Goal: Task Accomplishment & Management: Use online tool/utility

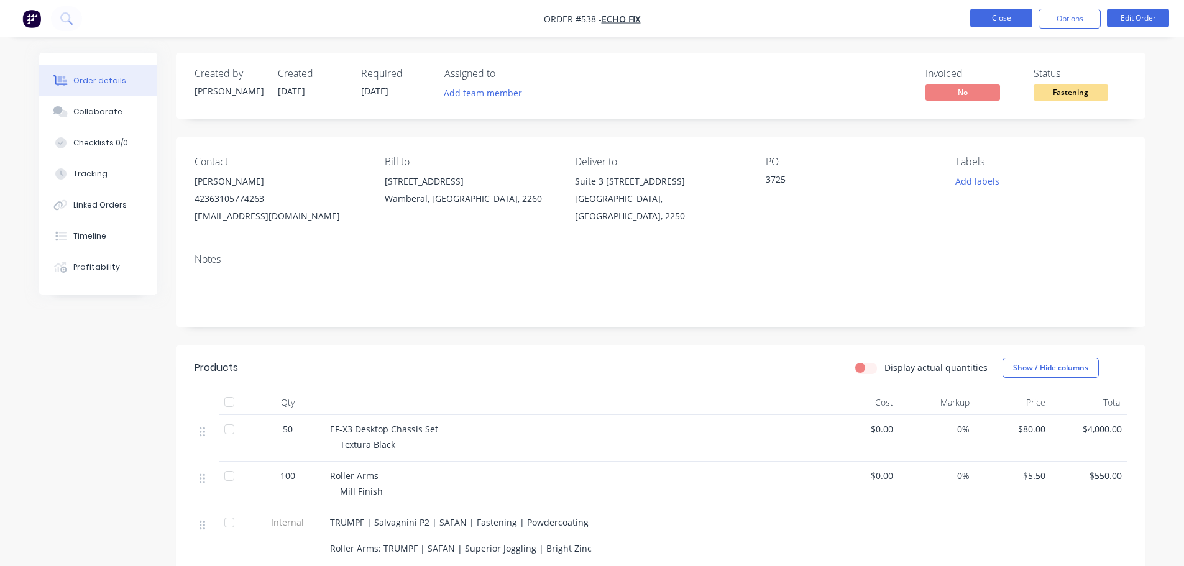
click at [1024, 14] on button "Close" at bounding box center [1001, 18] width 62 height 19
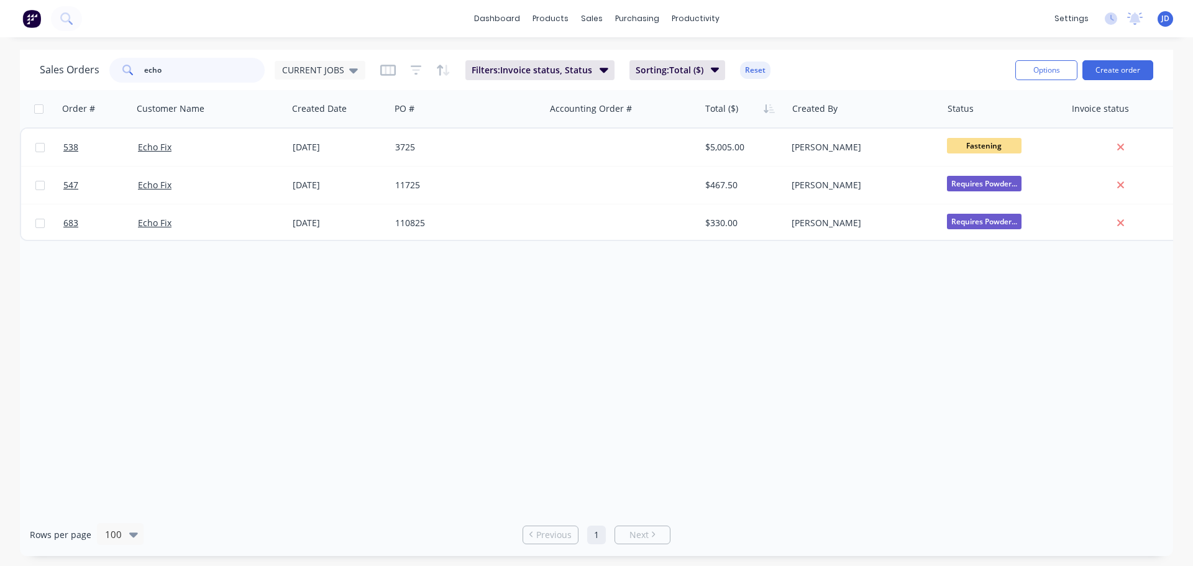
drag, startPoint x: 115, startPoint y: 71, endPoint x: 24, endPoint y: 22, distance: 102.9
click at [45, 71] on div "Sales Orders echo CURRENT JOBS" at bounding box center [203, 70] width 326 height 25
type input "670"
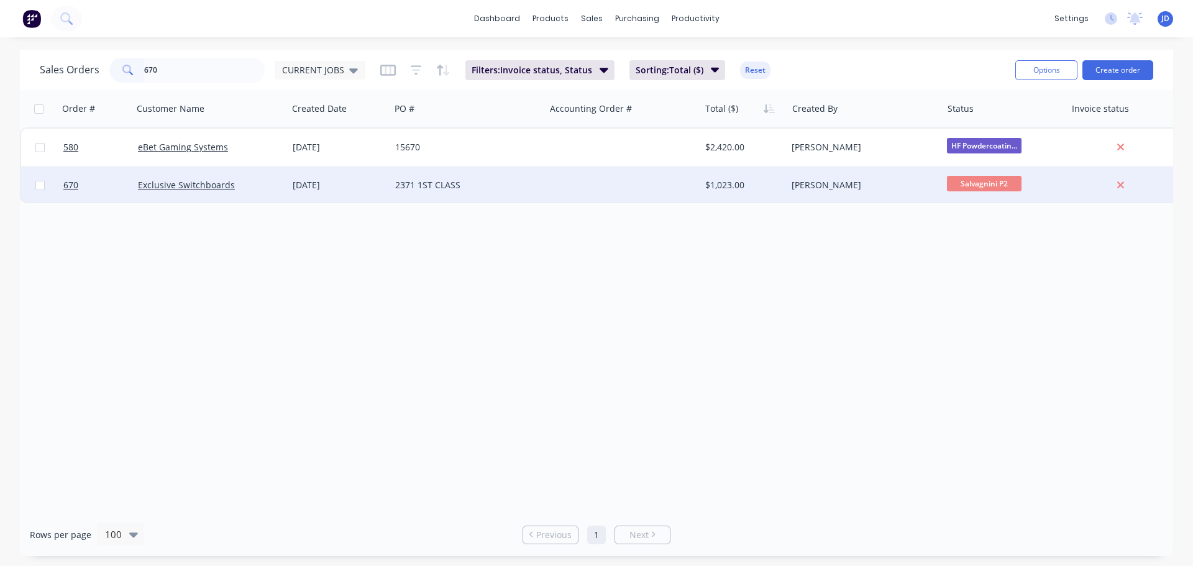
click at [548, 176] on div at bounding box center [622, 185] width 155 height 37
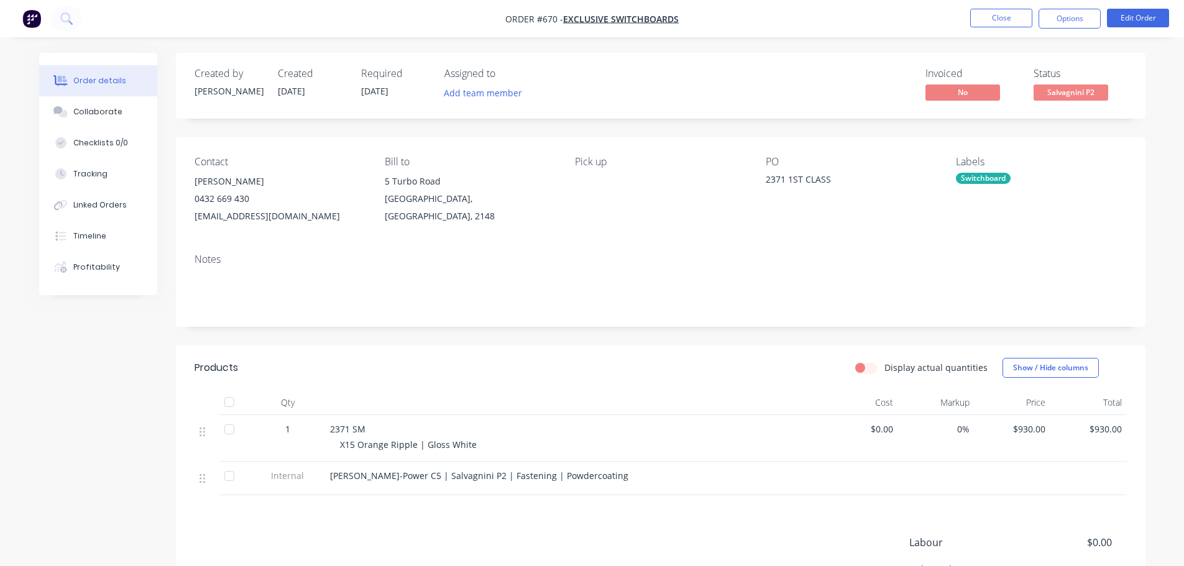
click at [1012, 29] on nav "Order #670 - Exclusive Switchboards Close Options Edit Order" at bounding box center [592, 18] width 1184 height 37
click at [1004, 19] on button "Close" at bounding box center [1001, 18] width 62 height 19
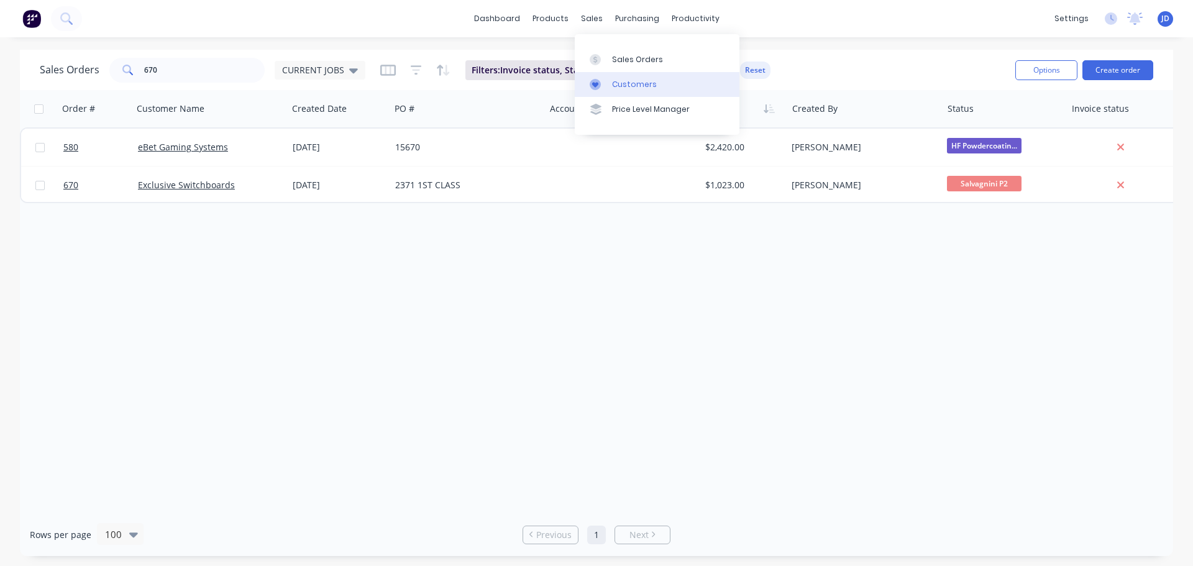
click at [638, 80] on div "Customers" at bounding box center [634, 84] width 45 height 11
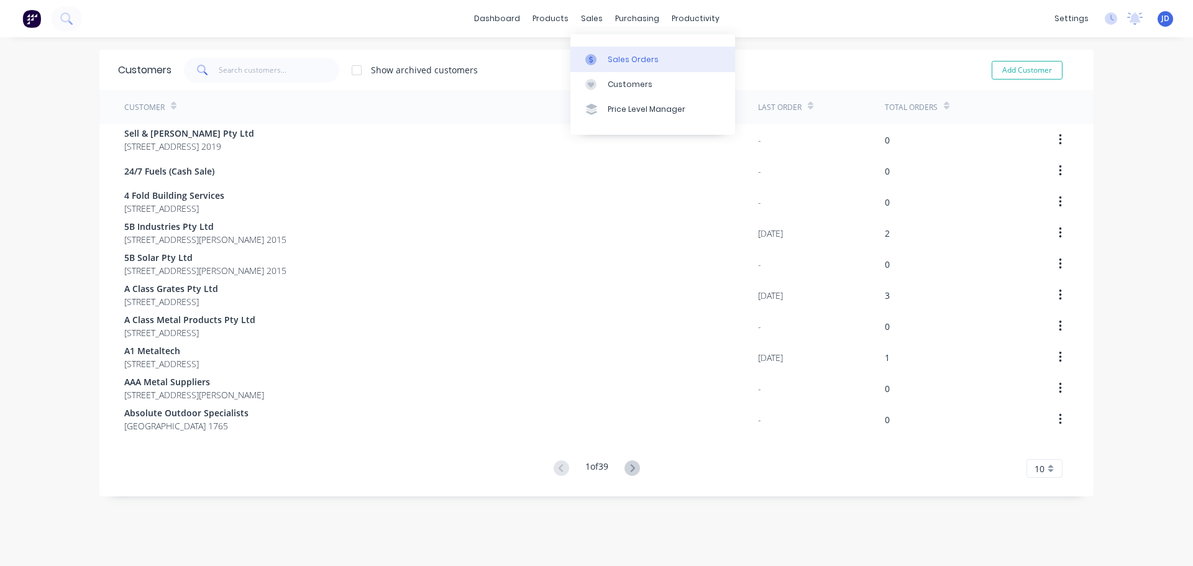
click at [622, 68] on link "Sales Orders" at bounding box center [653, 59] width 165 height 25
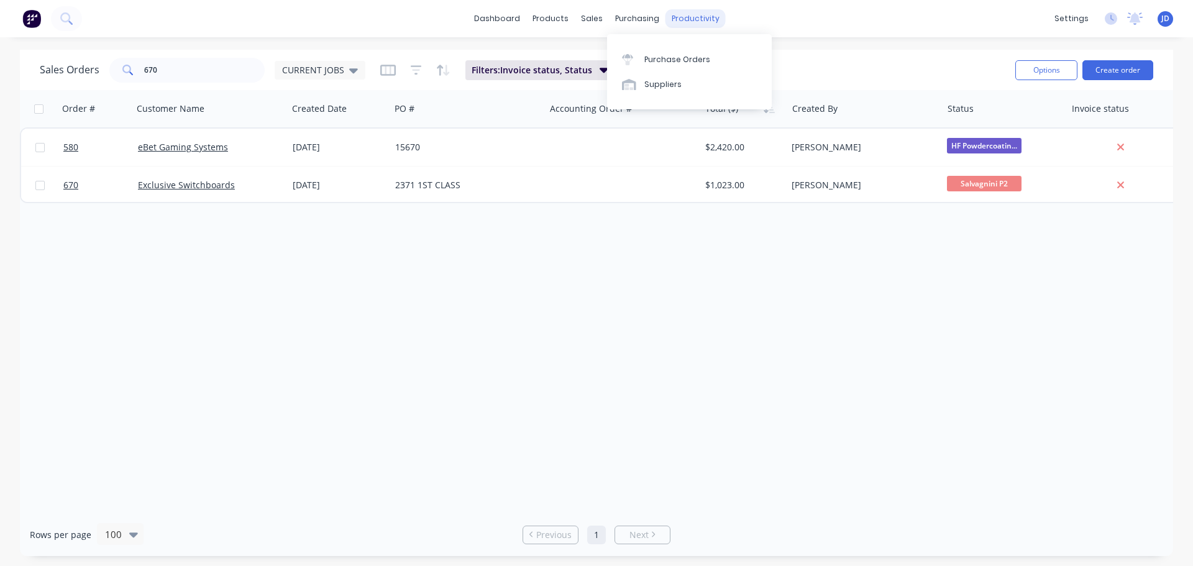
click at [689, 16] on div "productivity" at bounding box center [696, 18] width 60 height 19
click at [735, 63] on link "Workflow" at bounding box center [743, 59] width 165 height 25
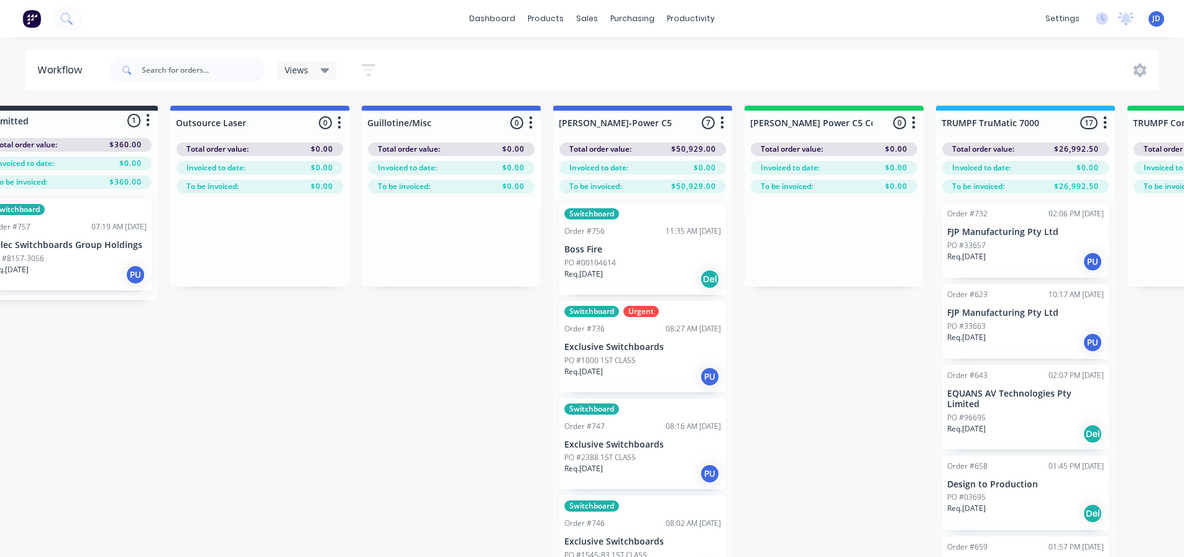
scroll to position [0, 835]
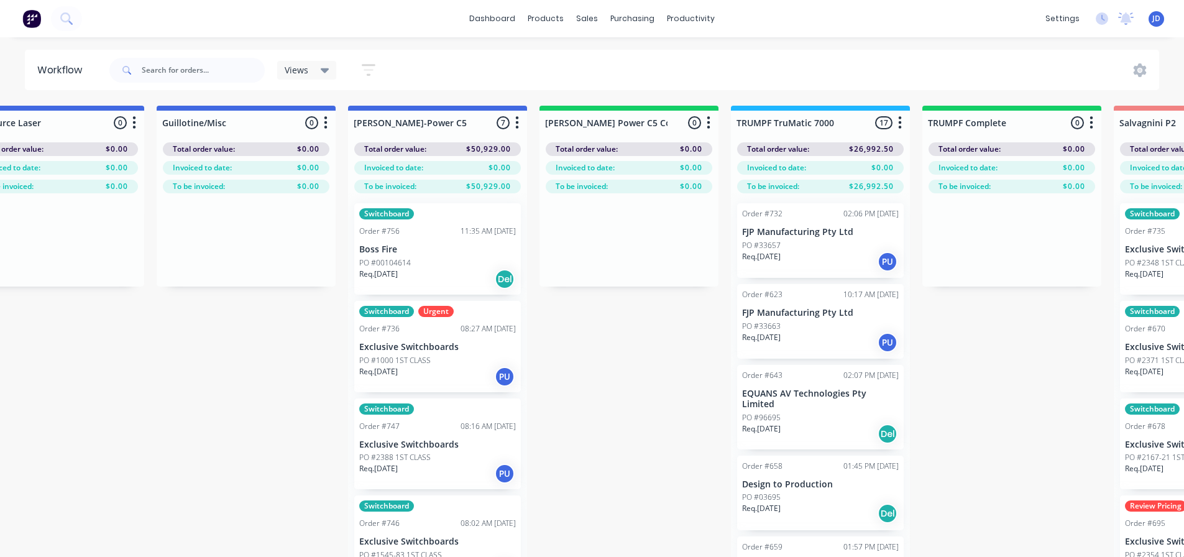
drag, startPoint x: 678, startPoint y: 386, endPoint x: 767, endPoint y: 375, distance: 89.6
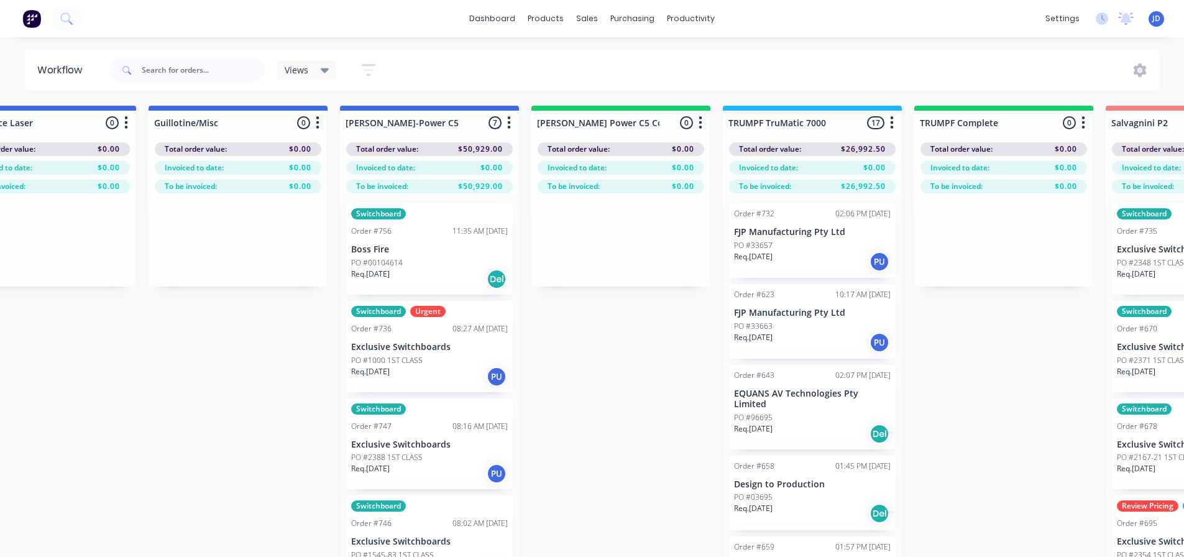
scroll to position [0, 0]
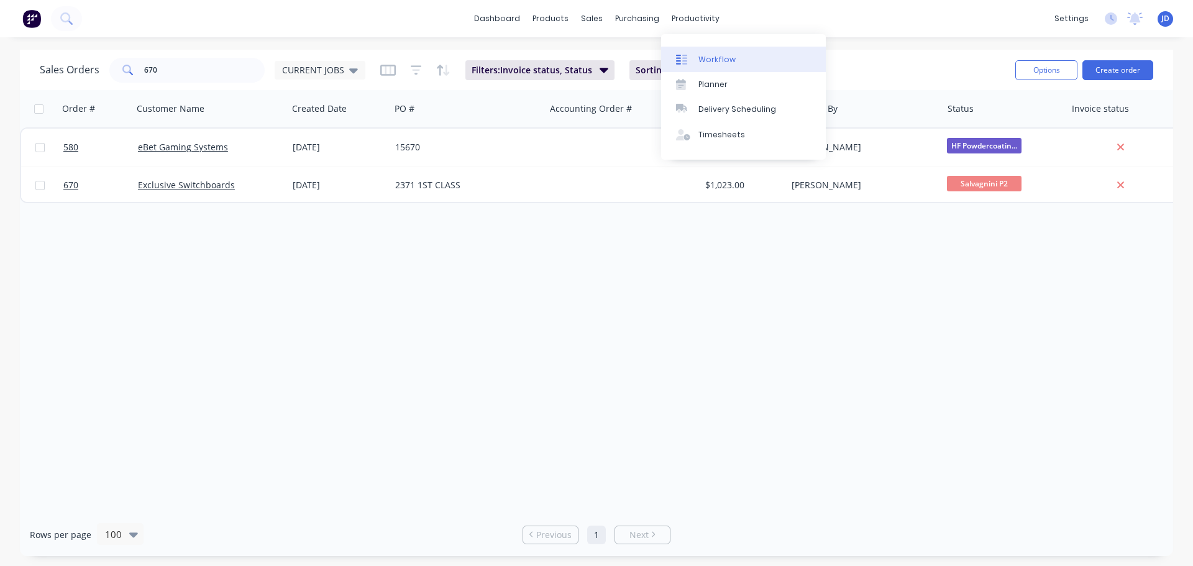
click at [709, 63] on div "Workflow" at bounding box center [717, 59] width 37 height 11
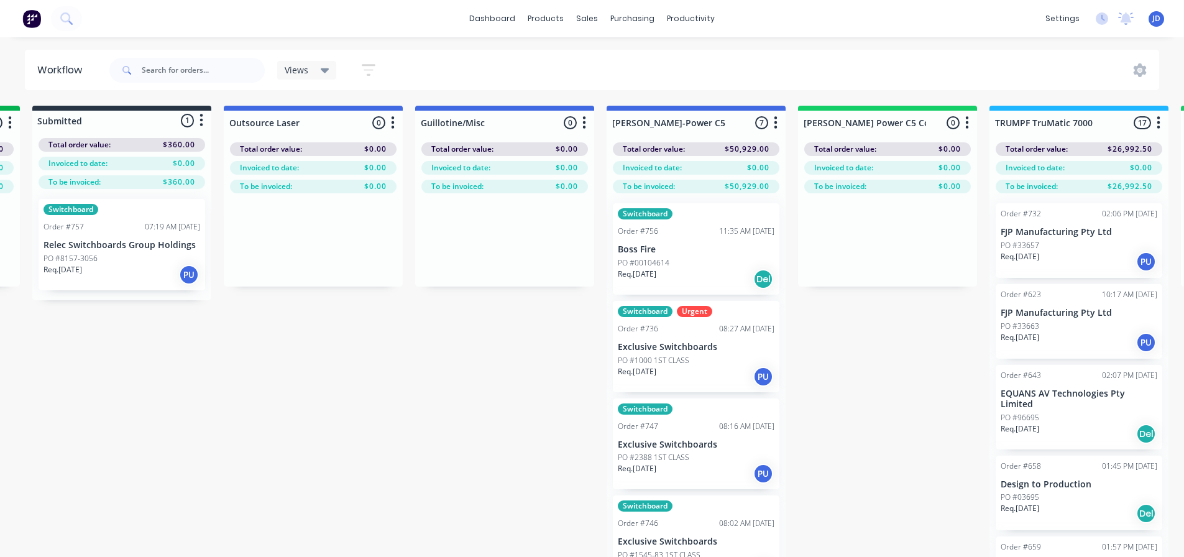
drag, startPoint x: 709, startPoint y: 487, endPoint x: 807, endPoint y: 447, distance: 106.0
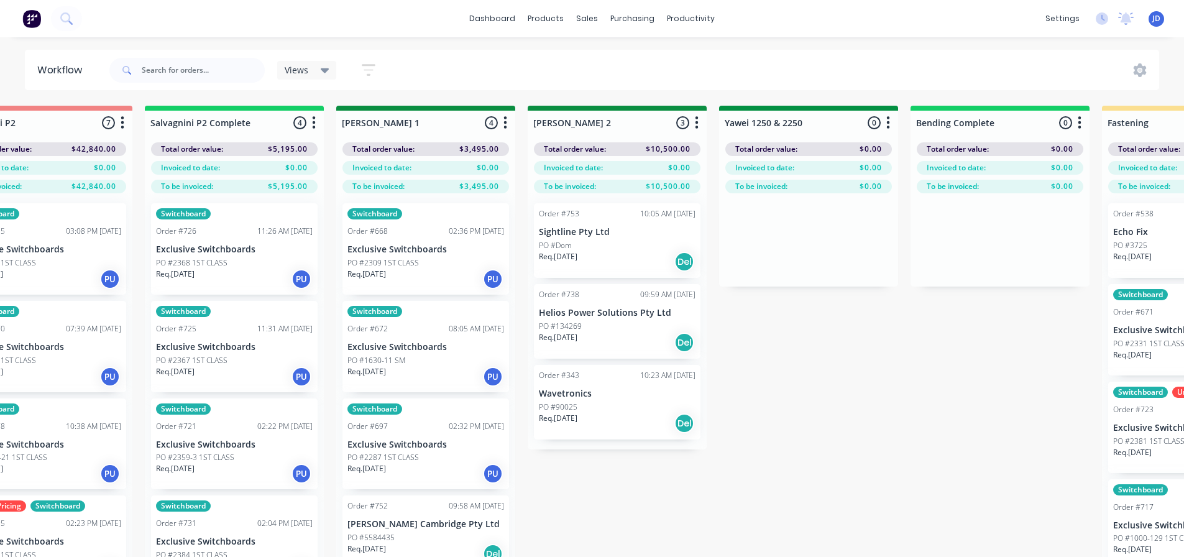
scroll to position [0, 1990]
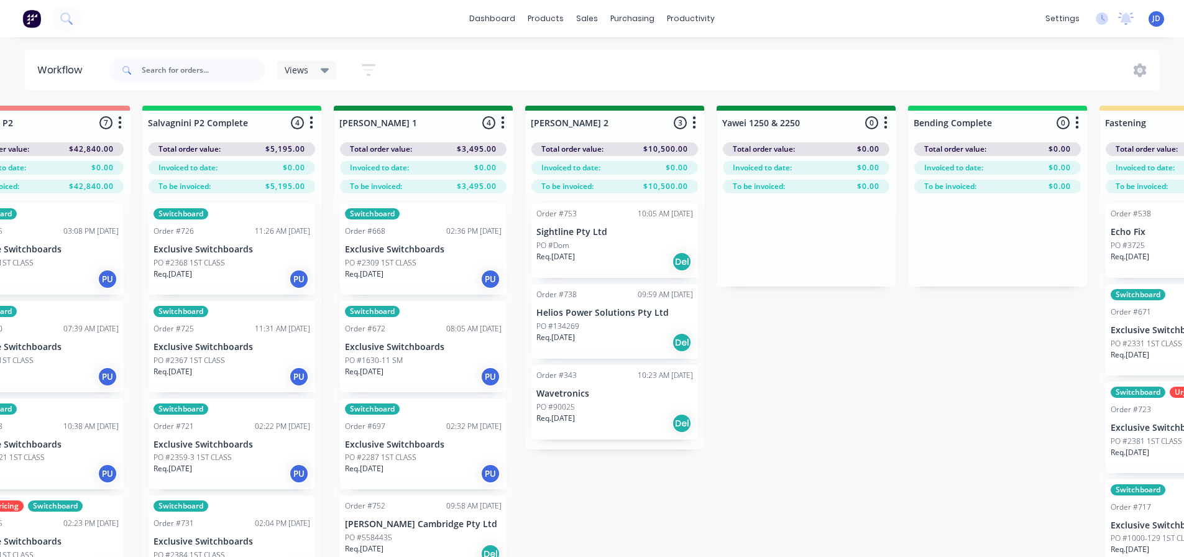
click at [275, 261] on div "PO #2368 1ST CLASS" at bounding box center [232, 262] width 157 height 11
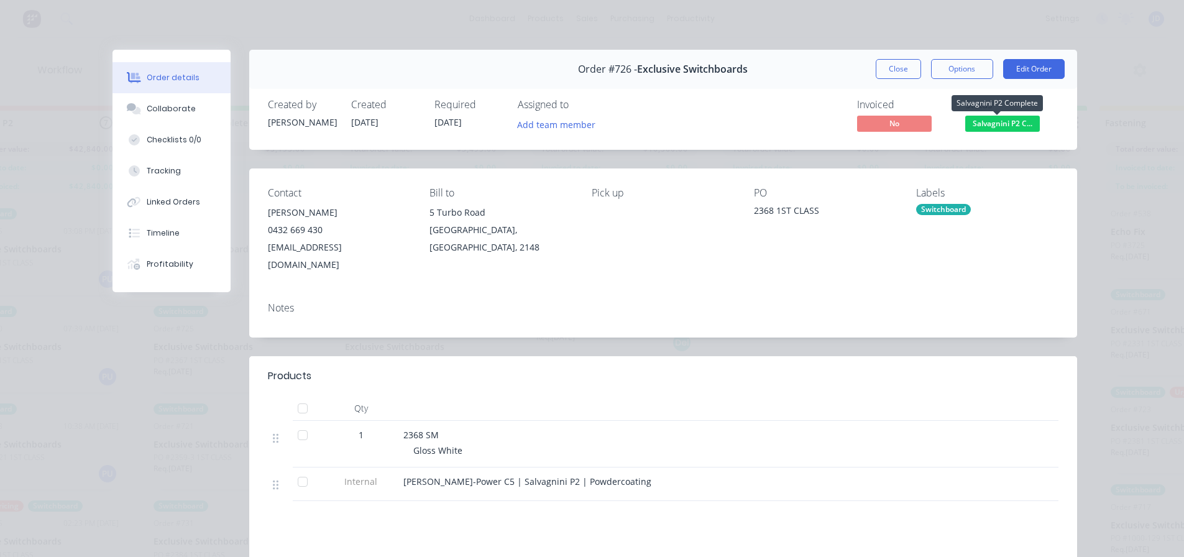
click at [1020, 127] on span "Salvagnini P2 C..." at bounding box center [1002, 124] width 75 height 16
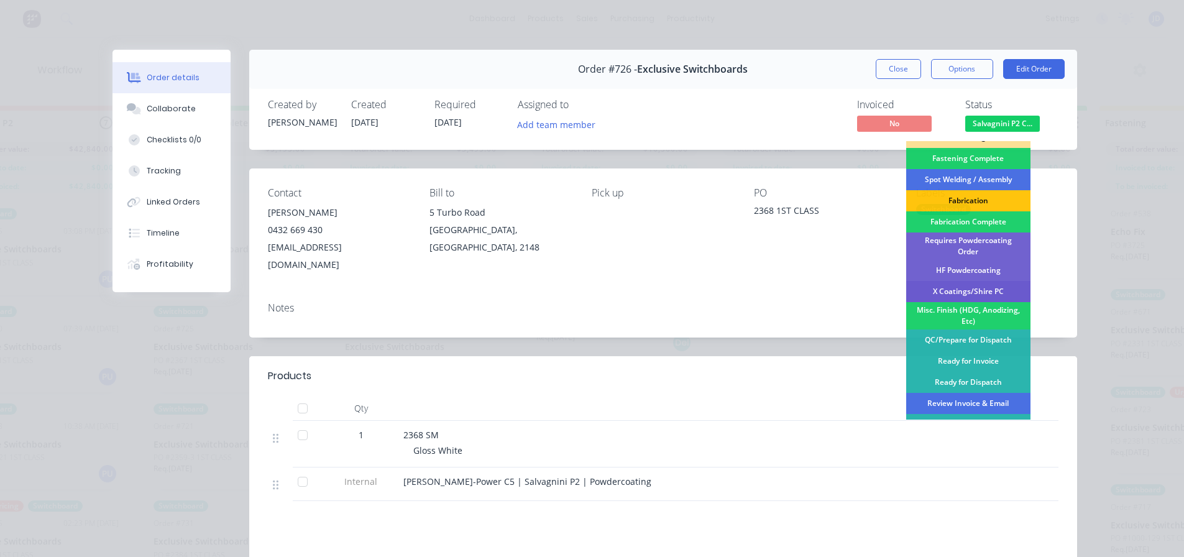
scroll to position [363, 0]
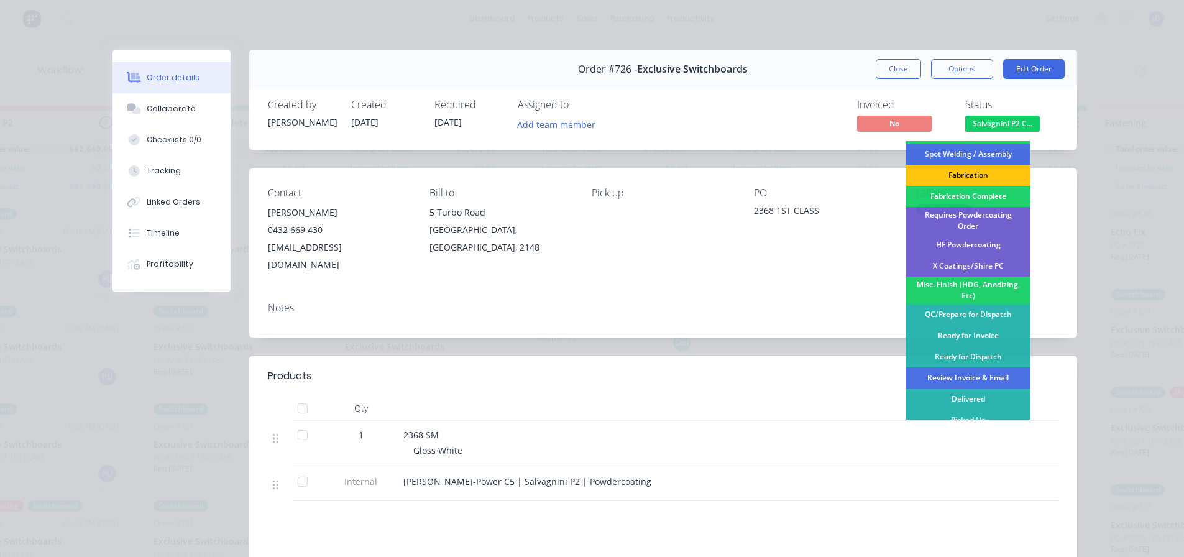
click at [985, 218] on div "Requires Powdercoating Order" at bounding box center [968, 220] width 124 height 27
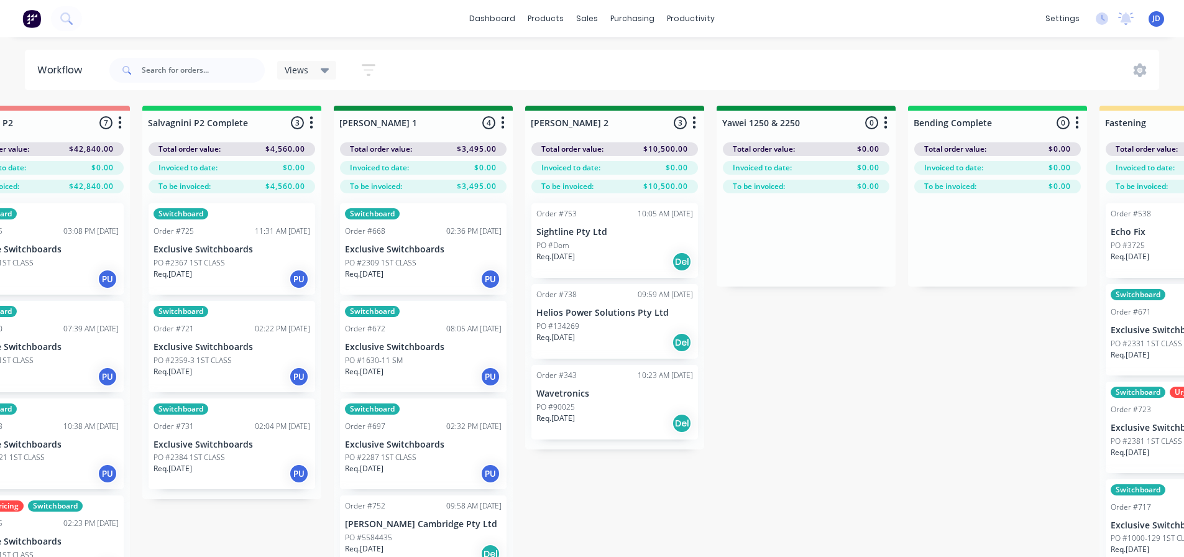
click at [242, 453] on div "PO #2384 1ST CLASS" at bounding box center [232, 457] width 157 height 11
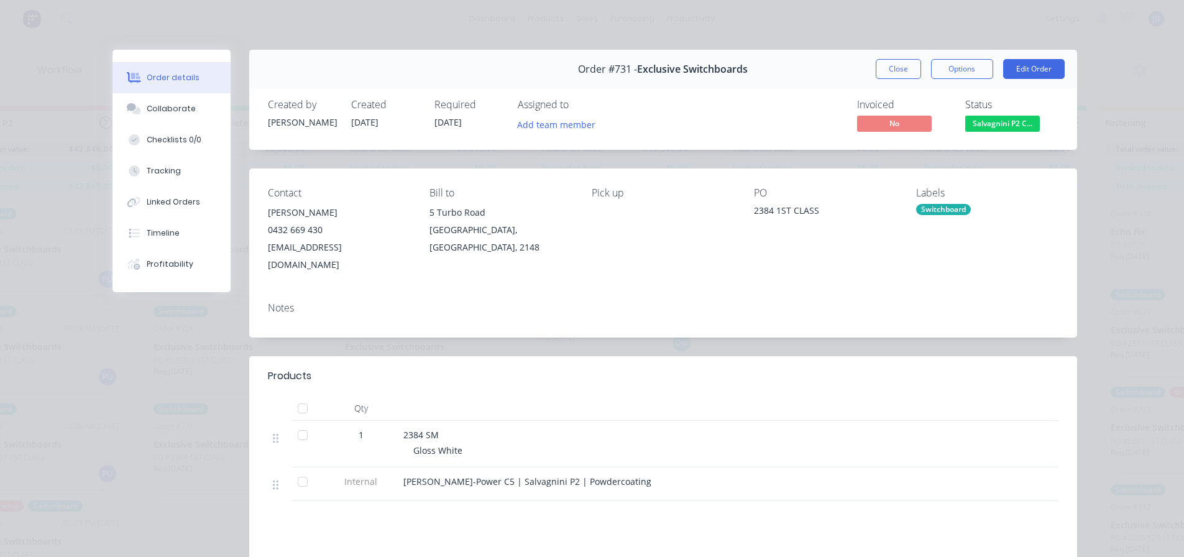
click at [993, 126] on span "Salvagnini P2 C..." at bounding box center [1002, 124] width 75 height 16
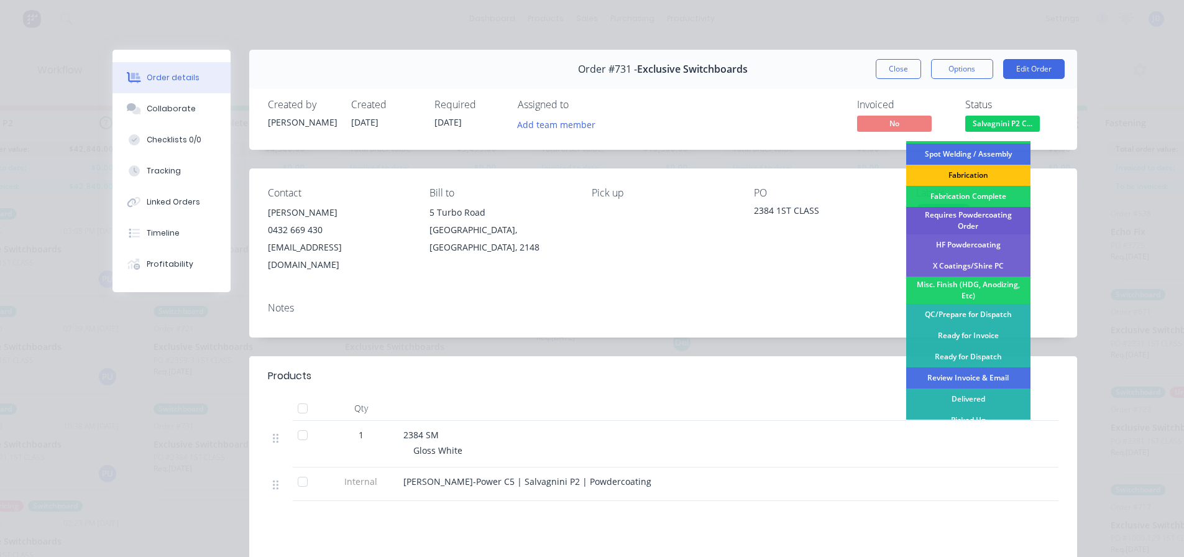
click at [973, 216] on div "Requires Powdercoating Order" at bounding box center [968, 220] width 124 height 27
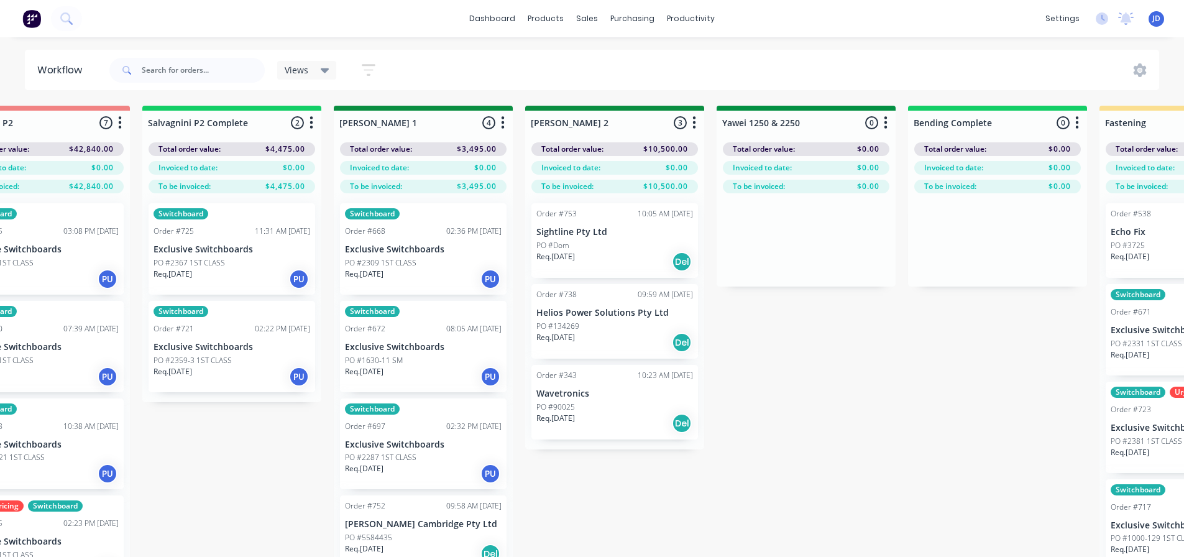
click at [201, 370] on div "Req. [DATE] PU" at bounding box center [232, 376] width 157 height 21
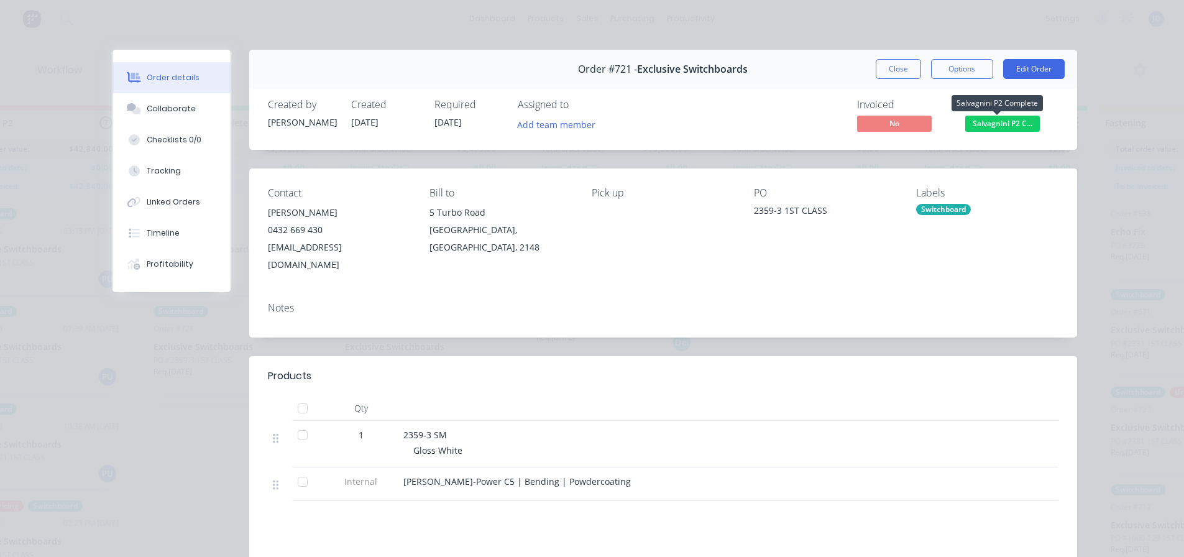
click at [991, 123] on span "Salvagnini P2 C..." at bounding box center [1002, 124] width 75 height 16
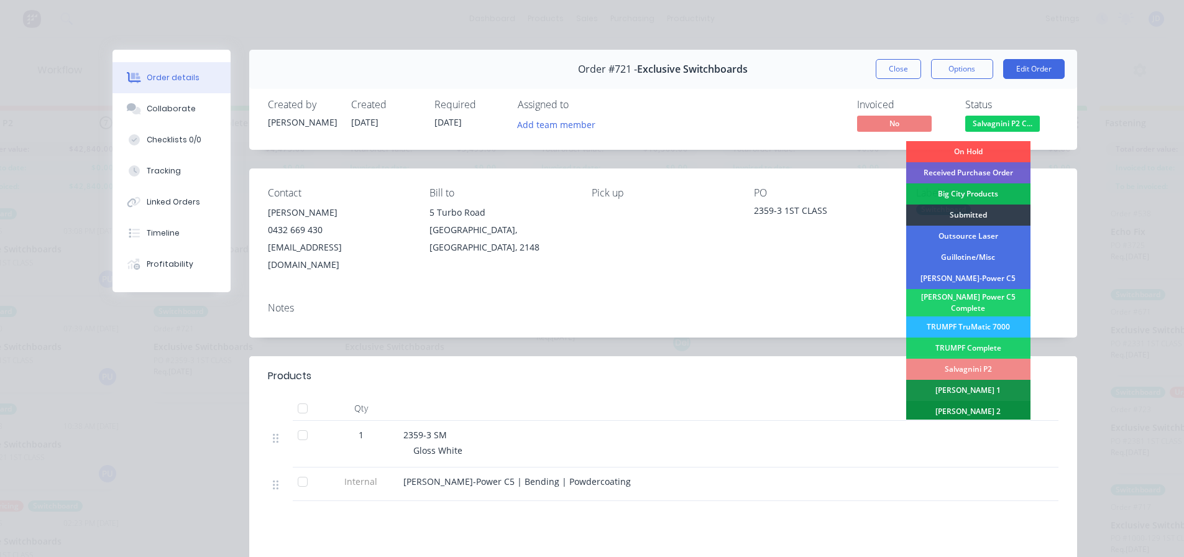
scroll to position [311, 0]
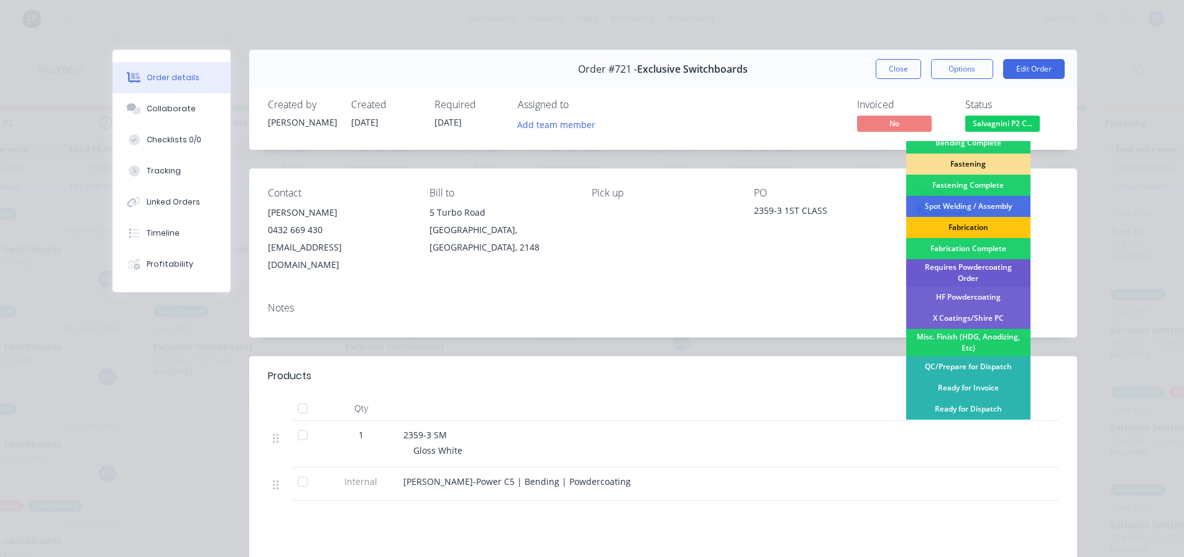
click at [981, 268] on div "Requires Powdercoating Order" at bounding box center [968, 272] width 124 height 27
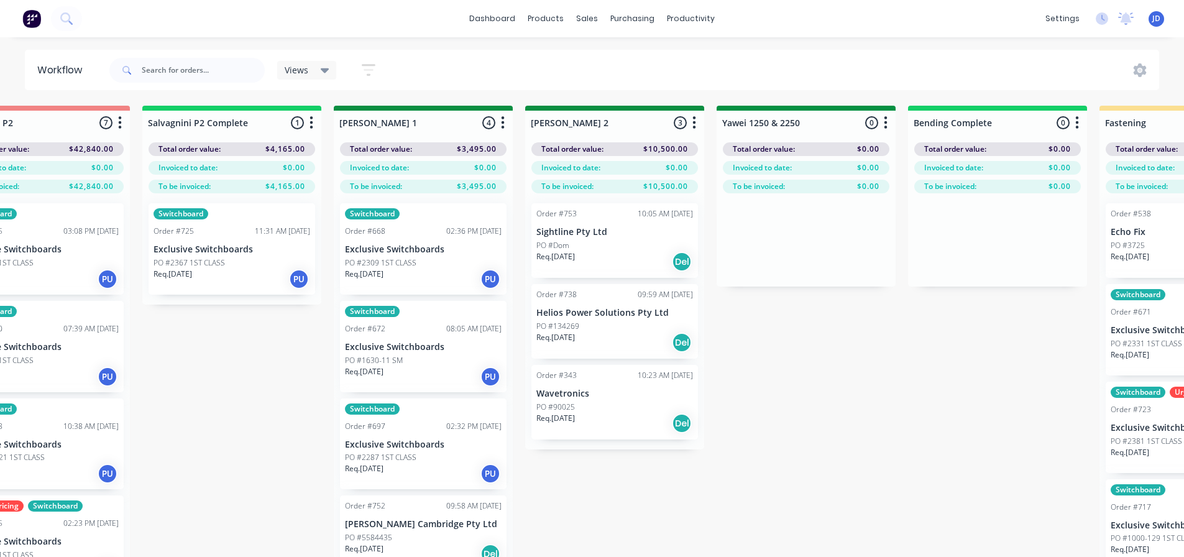
click at [237, 255] on div "Switchboard Order #725 11:31 AM [DATE] Exclusive Switchboards PO #2367 1ST CLAS…" at bounding box center [232, 248] width 167 height 91
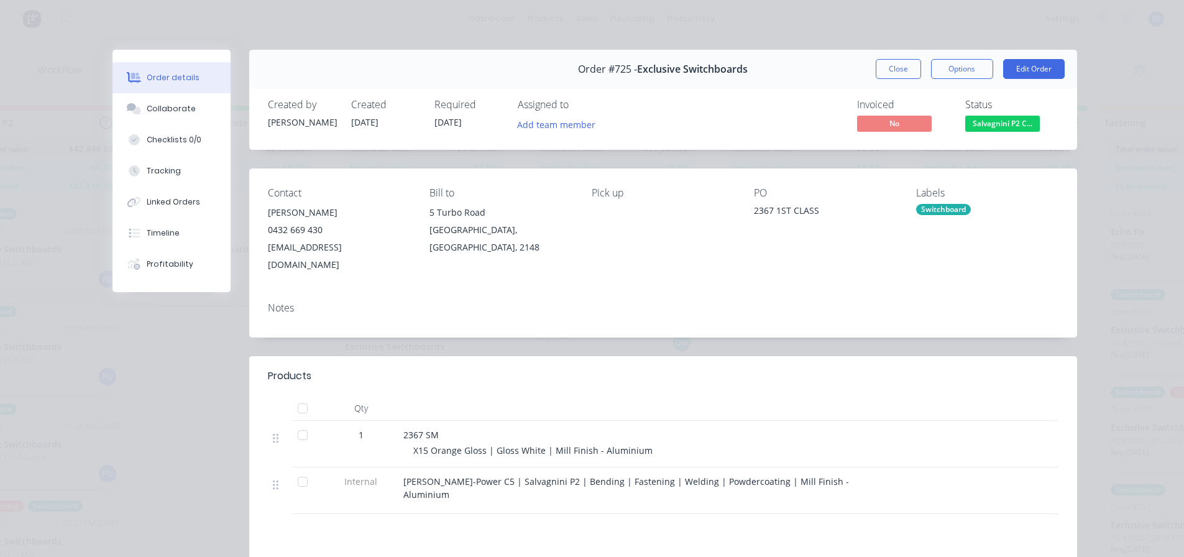
drag, startPoint x: 999, startPoint y: 121, endPoint x: 989, endPoint y: 137, distance: 19.3
click at [1000, 121] on span "Salvagnini P2 C..." at bounding box center [1002, 124] width 75 height 16
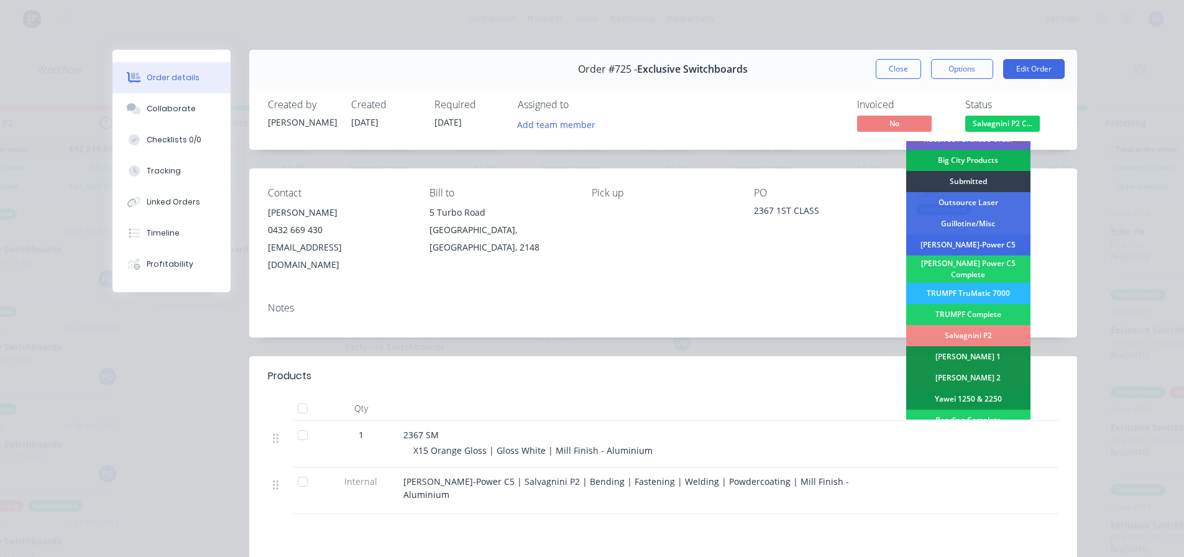
scroll to position [186, 0]
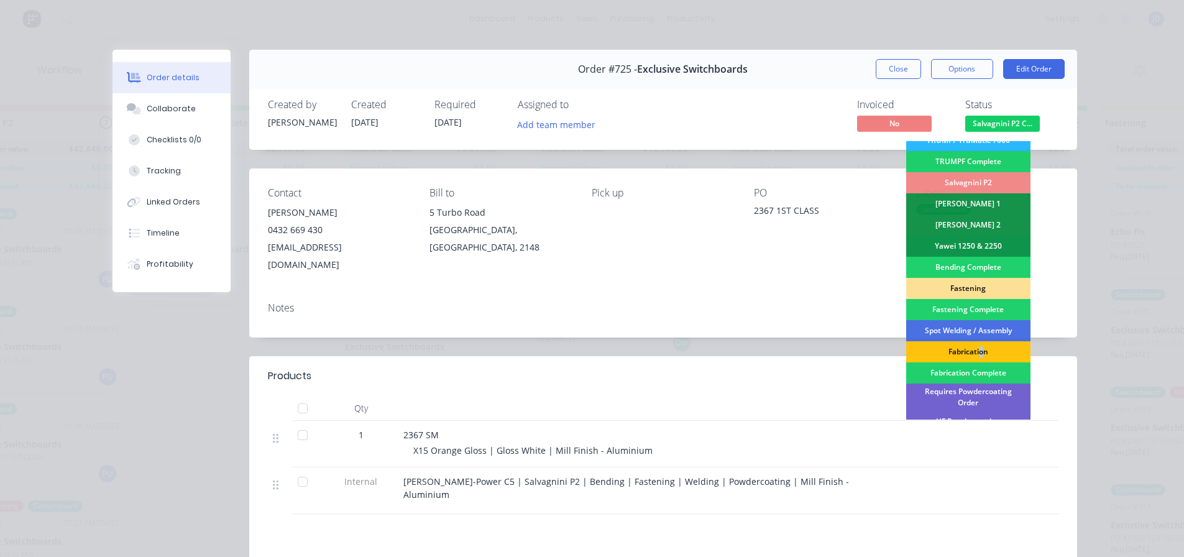
click at [978, 341] on div "Fabrication" at bounding box center [968, 351] width 124 height 21
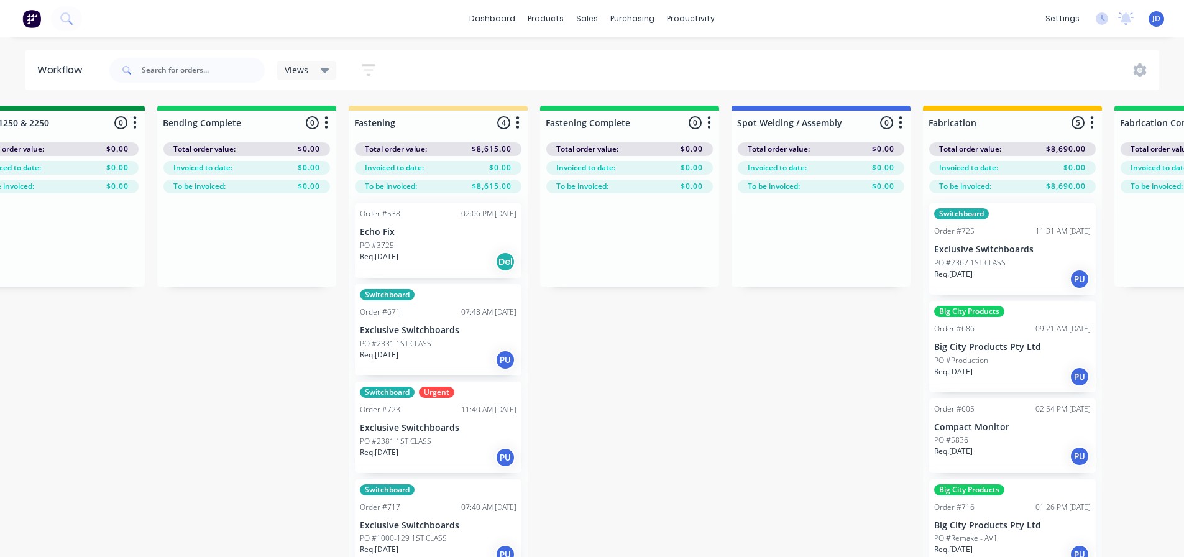
drag, startPoint x: 907, startPoint y: 364, endPoint x: 949, endPoint y: 344, distance: 46.2
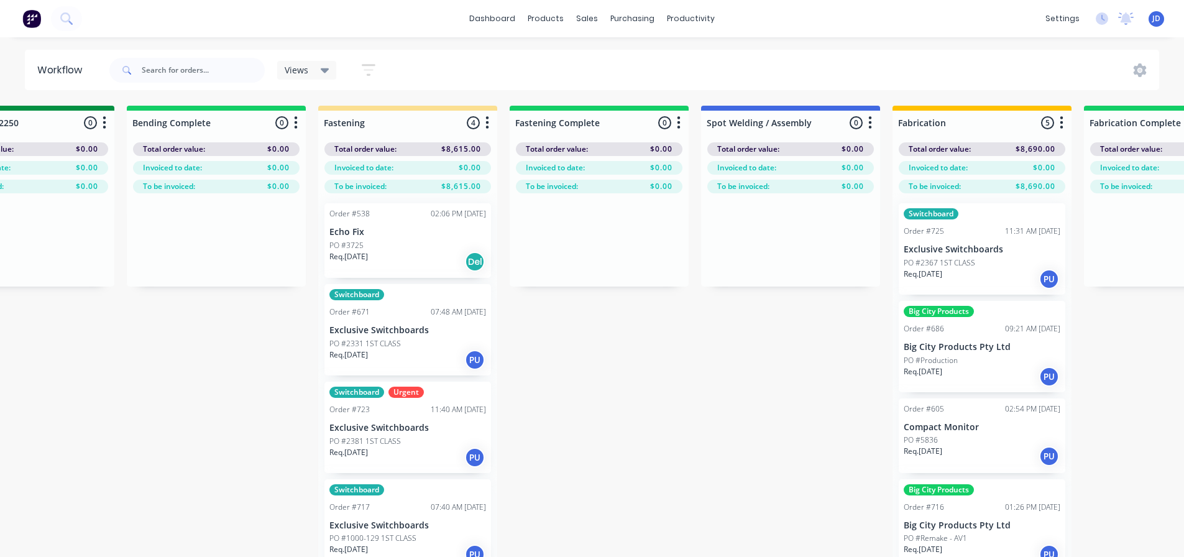
click at [984, 244] on p "Exclusive Switchboards" at bounding box center [982, 249] width 157 height 11
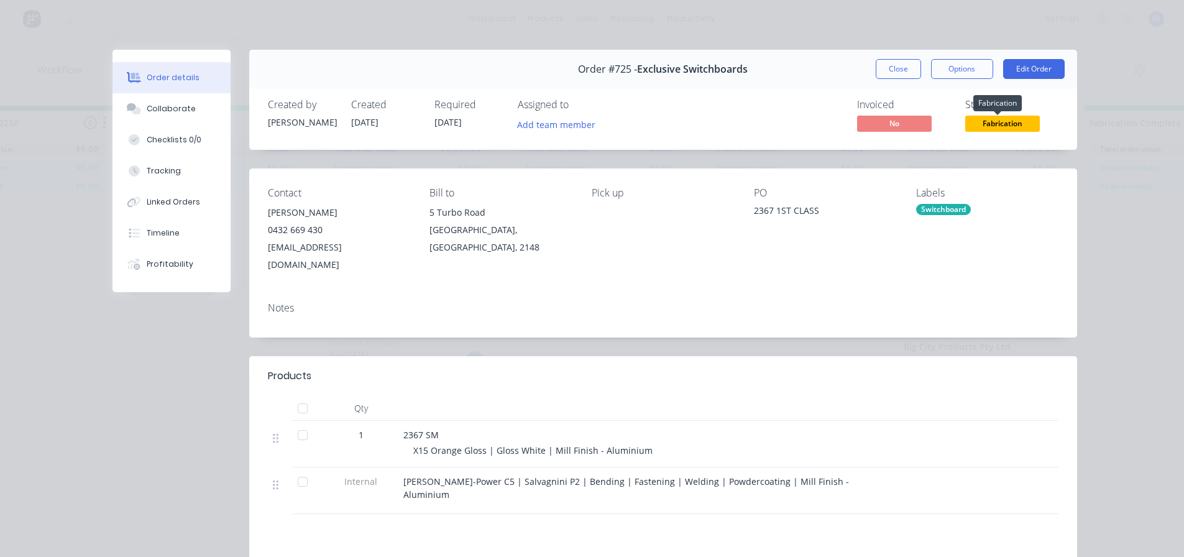
click at [1010, 121] on span "Fabrication" at bounding box center [1002, 124] width 75 height 16
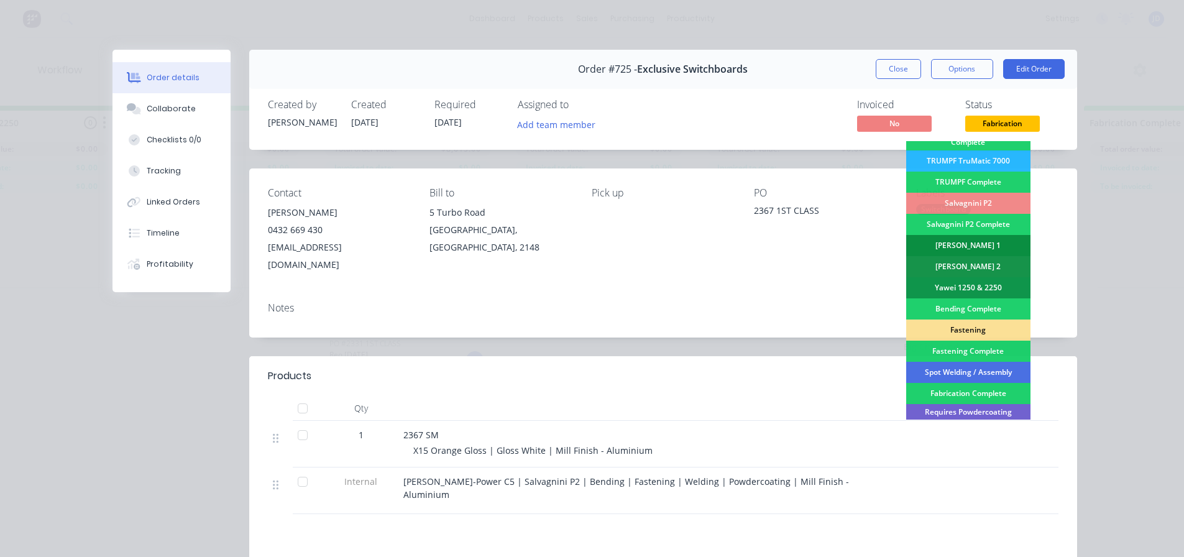
scroll to position [186, 0]
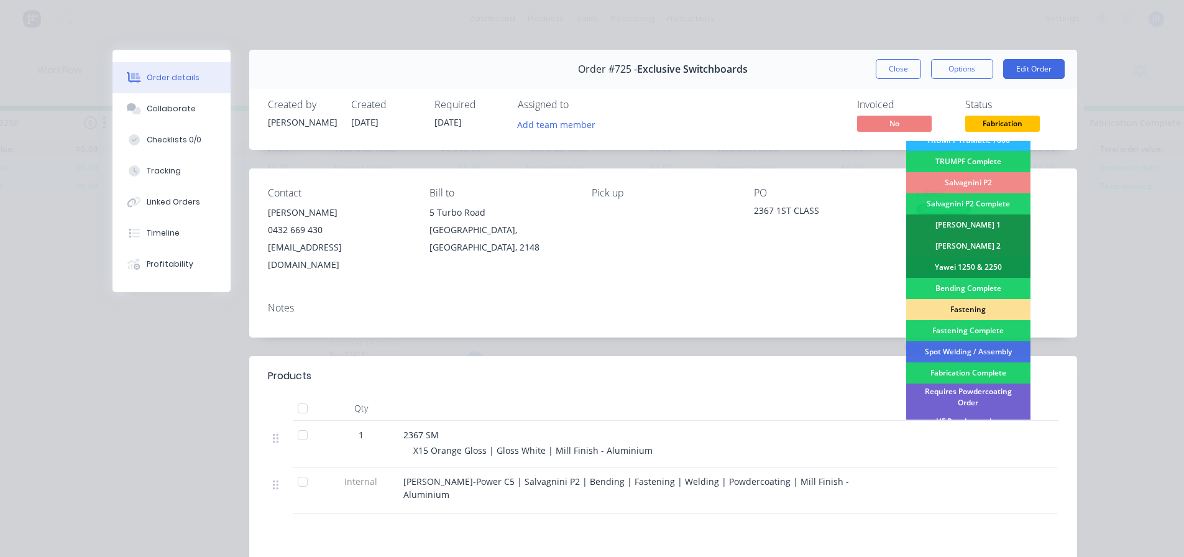
click at [986, 304] on div "Fastening" at bounding box center [968, 309] width 124 height 21
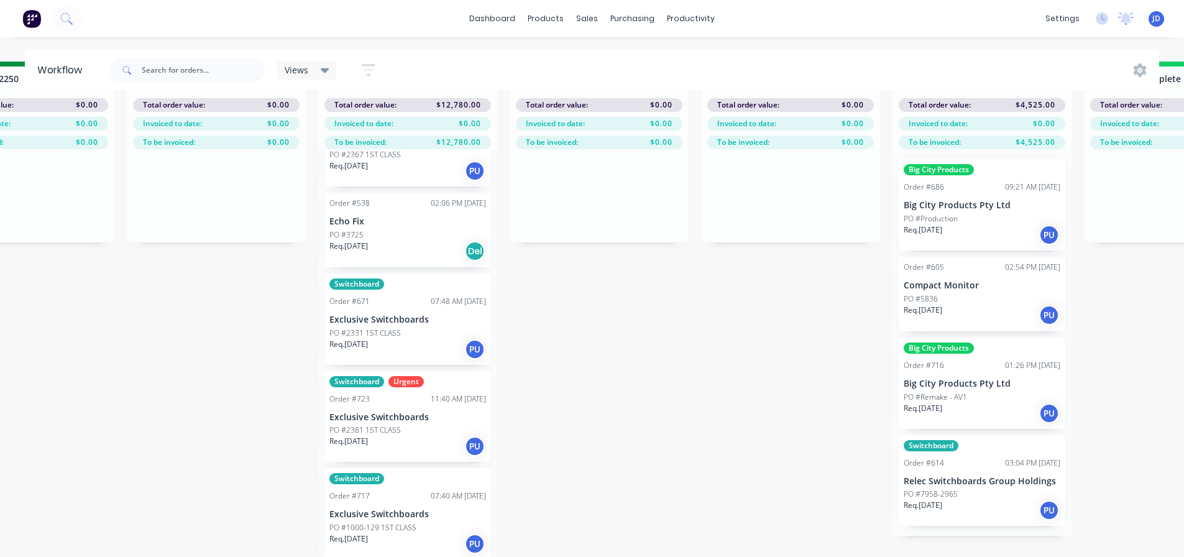
scroll to position [67, 0]
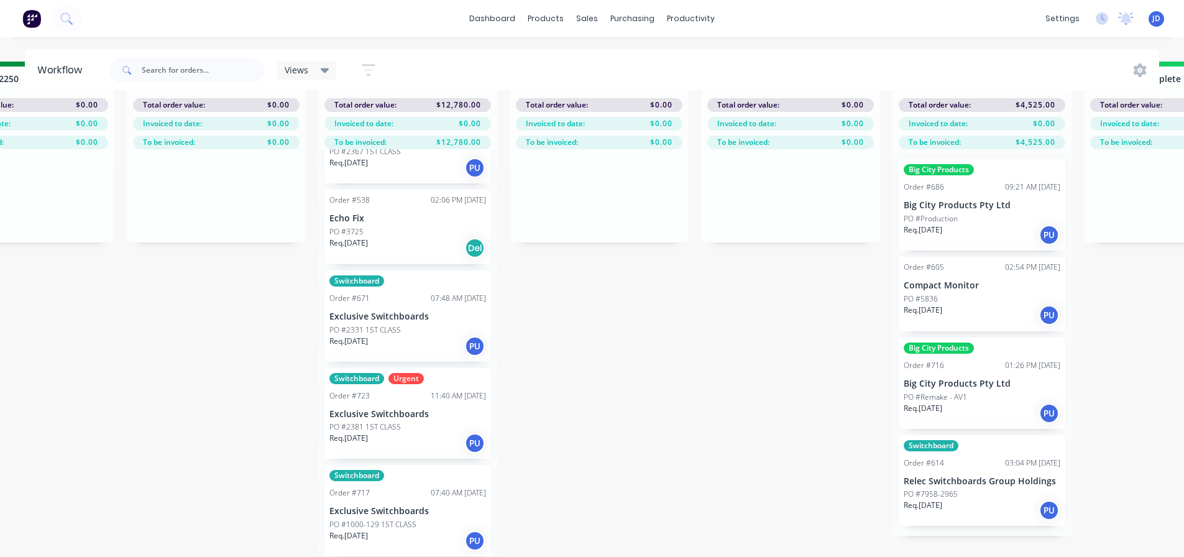
click at [398, 423] on div "Switchboard Urgent Order #723 11:40 AM [DATE] Exclusive Switchboards PO #2381 1…" at bounding box center [407, 413] width 167 height 91
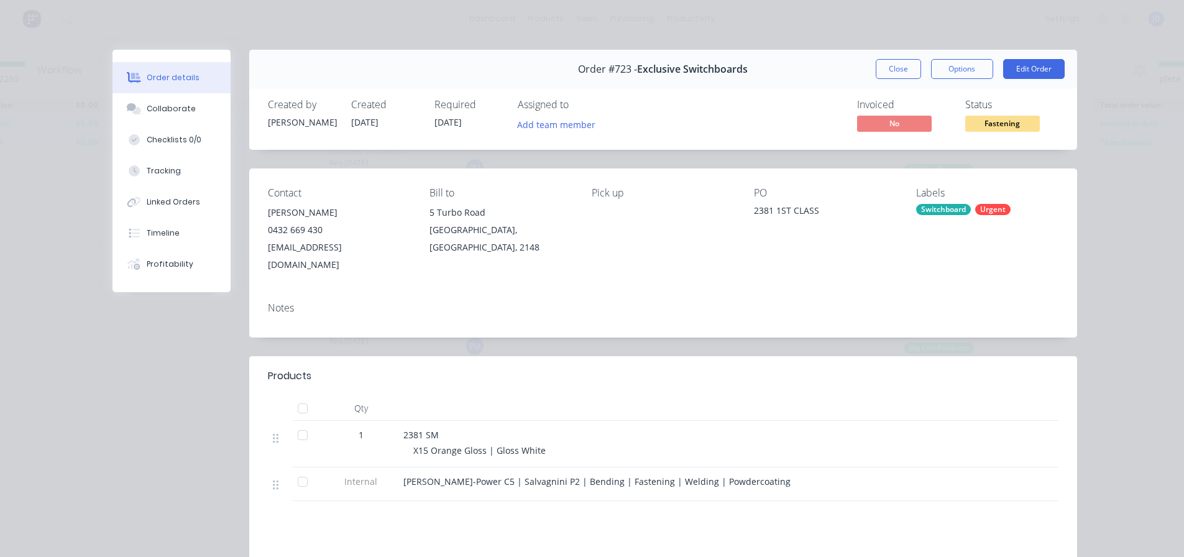
drag, startPoint x: 469, startPoint y: 384, endPoint x: 554, endPoint y: 382, distance: 84.5
click at [492, 396] on div at bounding box center [646, 408] width 497 height 25
click at [594, 428] on div "2381 SM" at bounding box center [646, 434] width 487 height 13
drag, startPoint x: 996, startPoint y: 122, endPoint x: 990, endPoint y: 128, distance: 8.4
click at [996, 122] on span "Fastening" at bounding box center [1002, 124] width 75 height 16
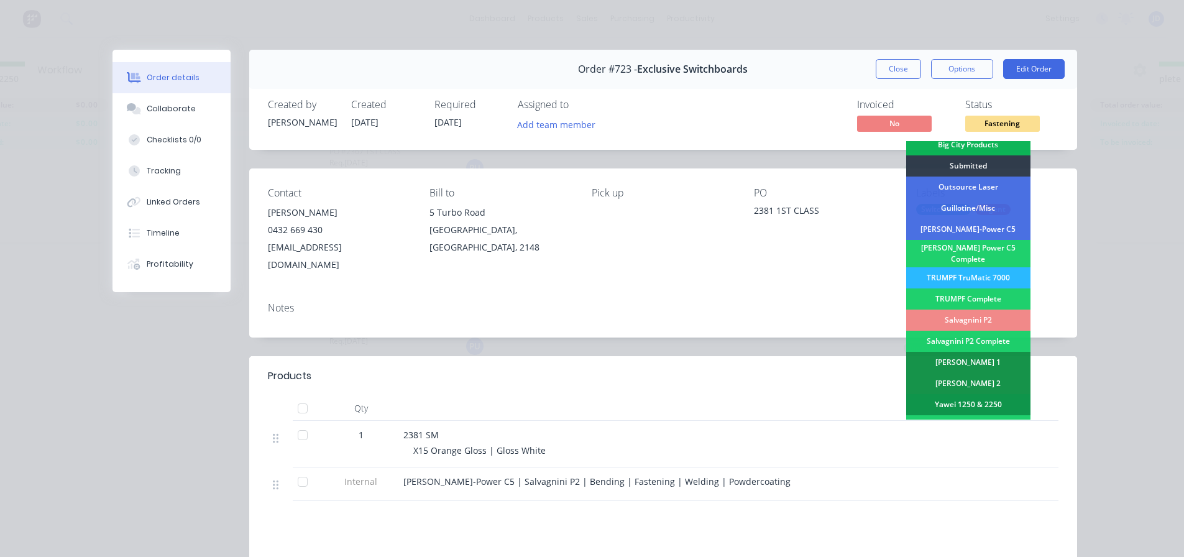
scroll to position [249, 0]
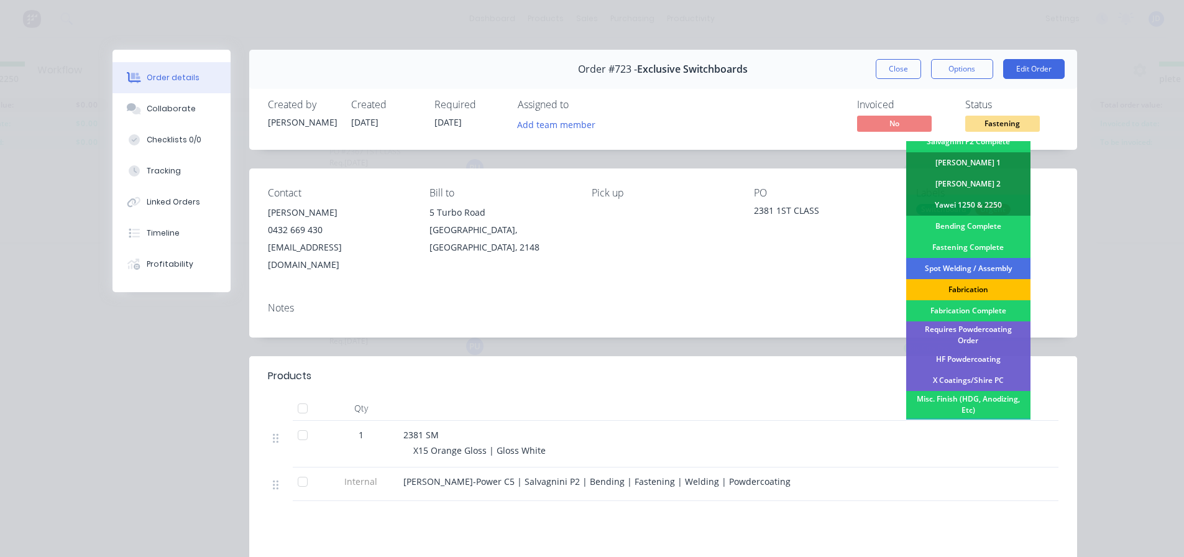
click at [996, 279] on div "Fabrication" at bounding box center [968, 289] width 124 height 21
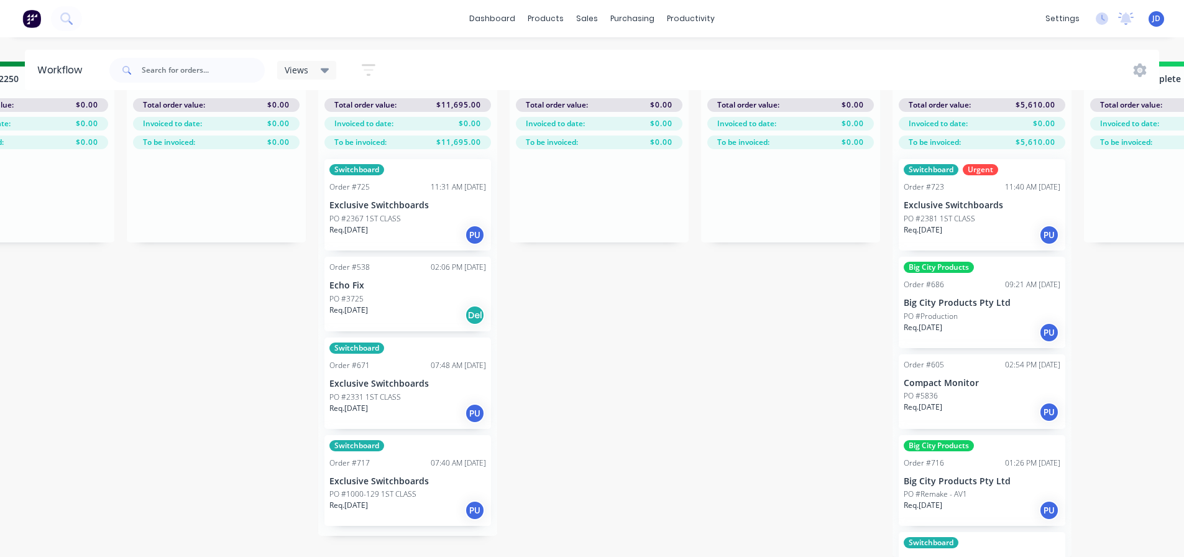
scroll to position [0, 0]
click at [403, 403] on div "Req. [DATE] PU" at bounding box center [407, 413] width 157 height 21
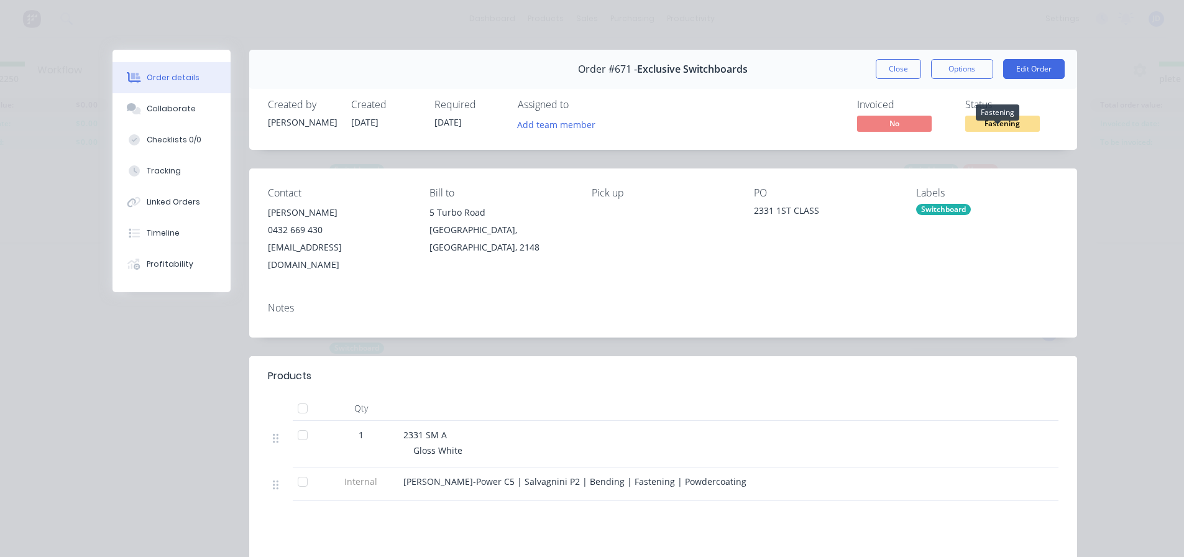
drag, startPoint x: 981, startPoint y: 117, endPoint x: 991, endPoint y: 125, distance: 12.4
click at [983, 118] on span "Fastening" at bounding box center [1002, 124] width 75 height 16
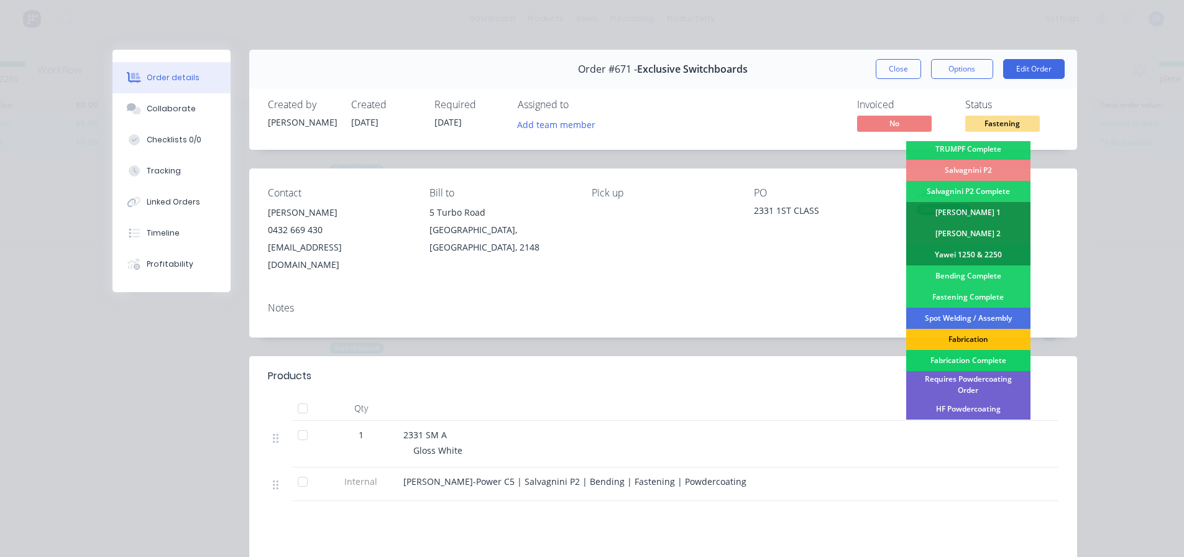
scroll to position [249, 0]
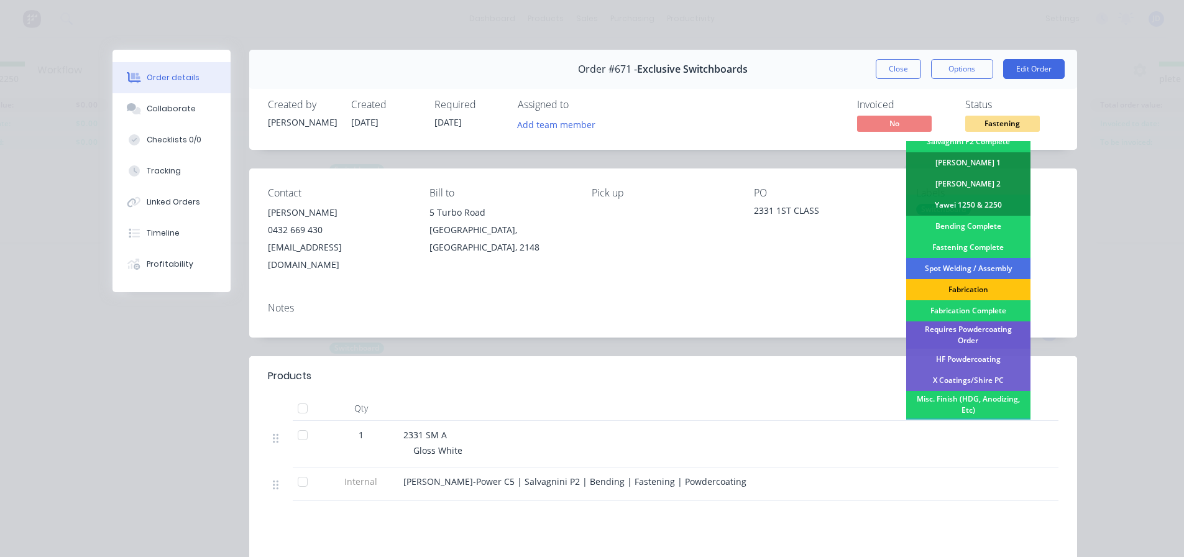
click at [986, 329] on div "Requires Powdercoating Order" at bounding box center [968, 334] width 124 height 27
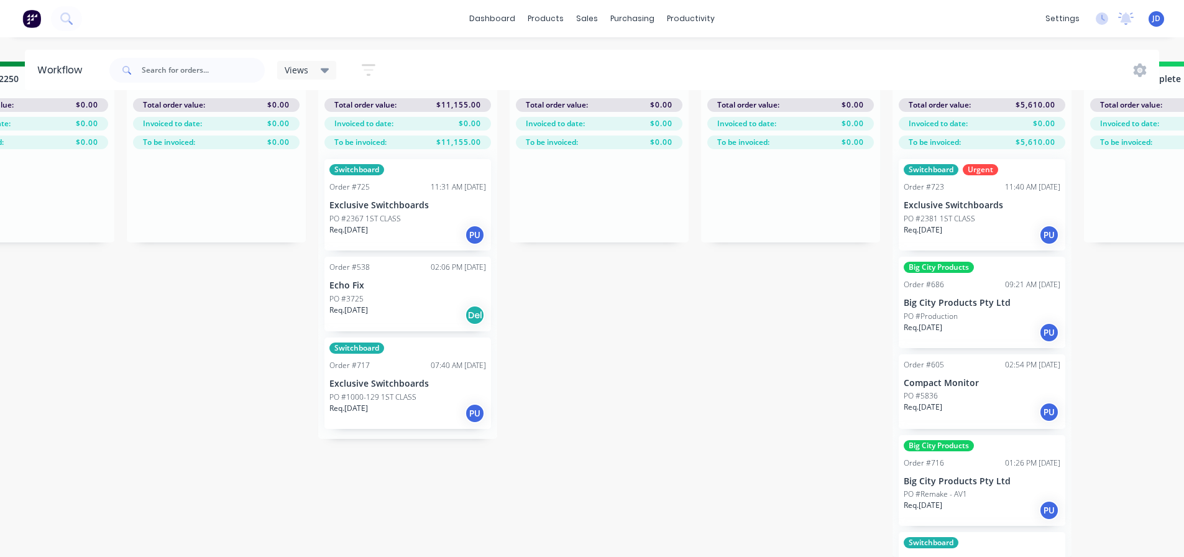
click at [442, 392] on div "PO #1000-129 1ST CLASS" at bounding box center [407, 397] width 157 height 11
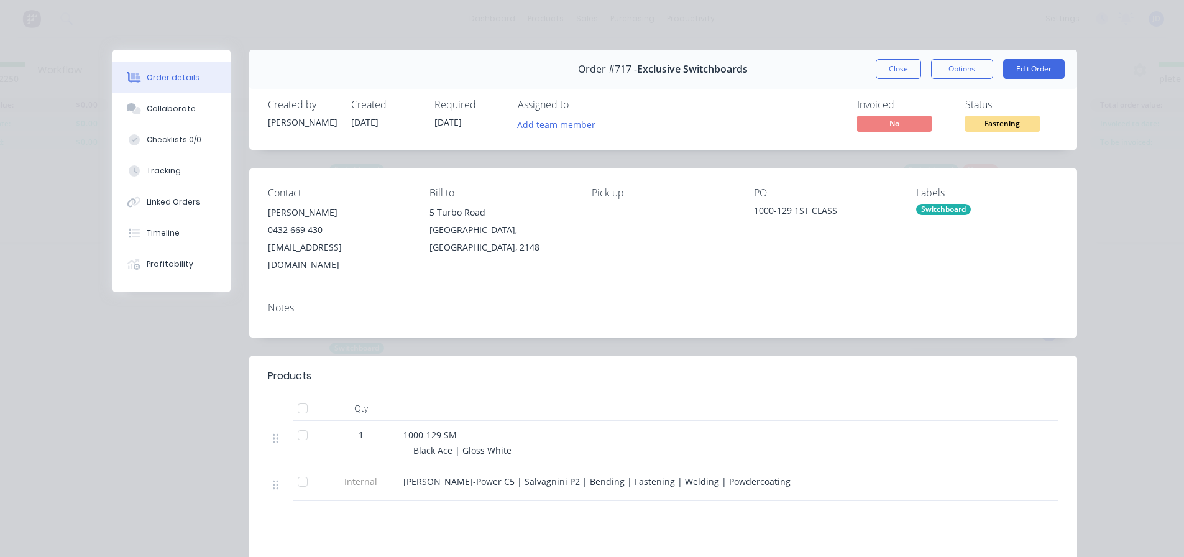
click at [1003, 124] on span "Fastening" at bounding box center [1002, 124] width 75 height 16
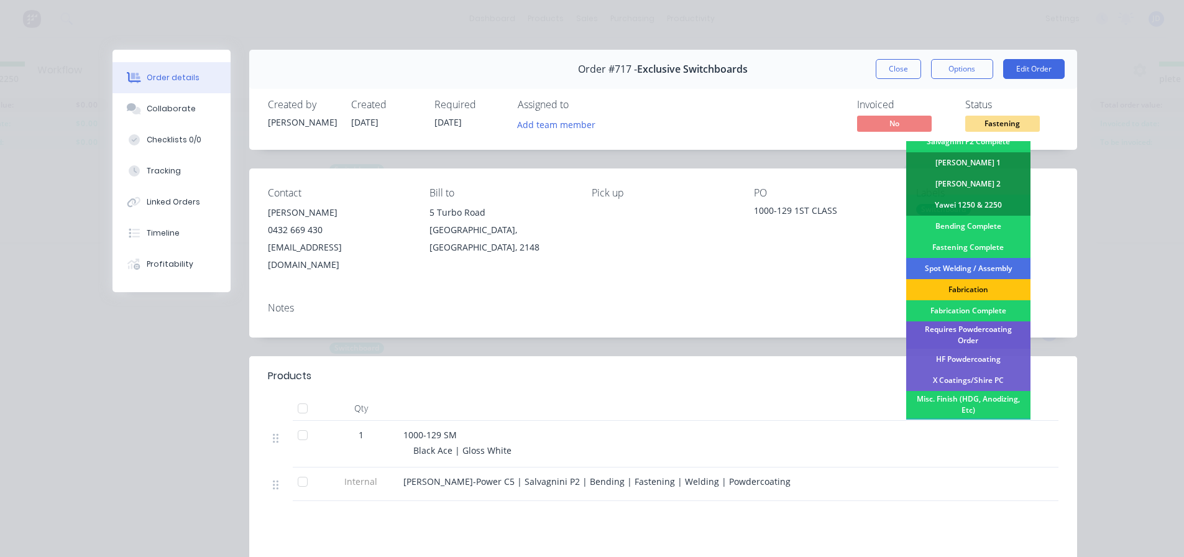
click at [985, 321] on div "Requires Powdercoating Order" at bounding box center [968, 334] width 124 height 27
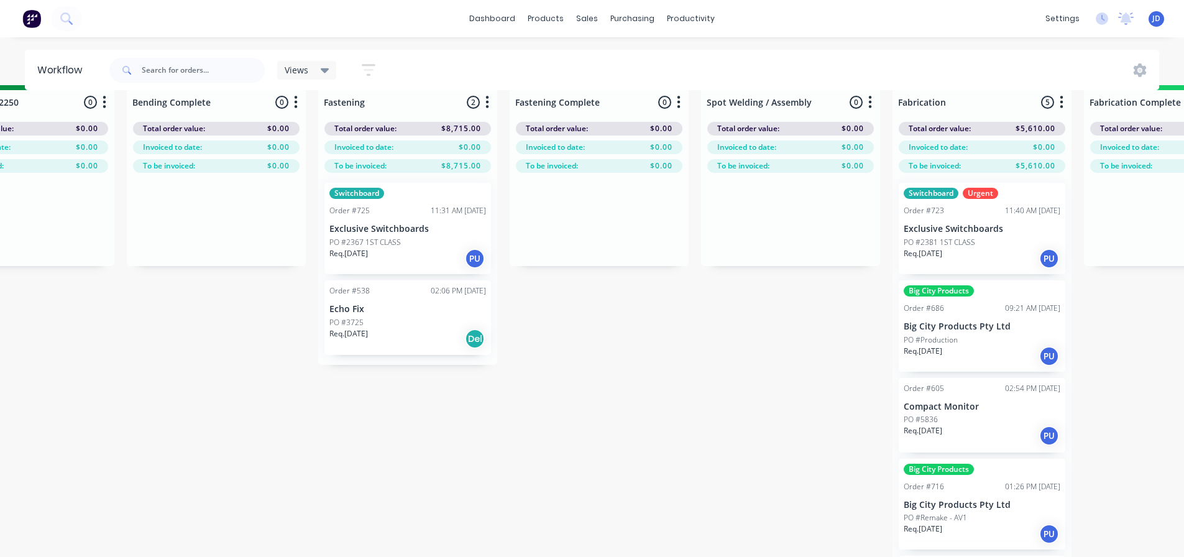
scroll to position [0, 2772]
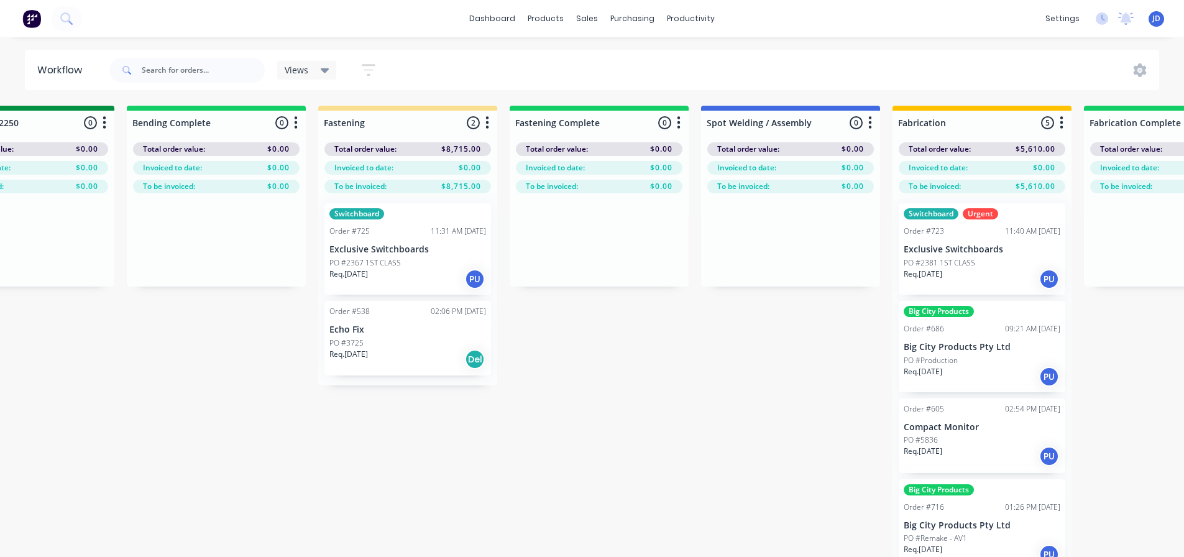
click at [390, 267] on p "PO #2367 1ST CLASS" at bounding box center [364, 262] width 71 height 11
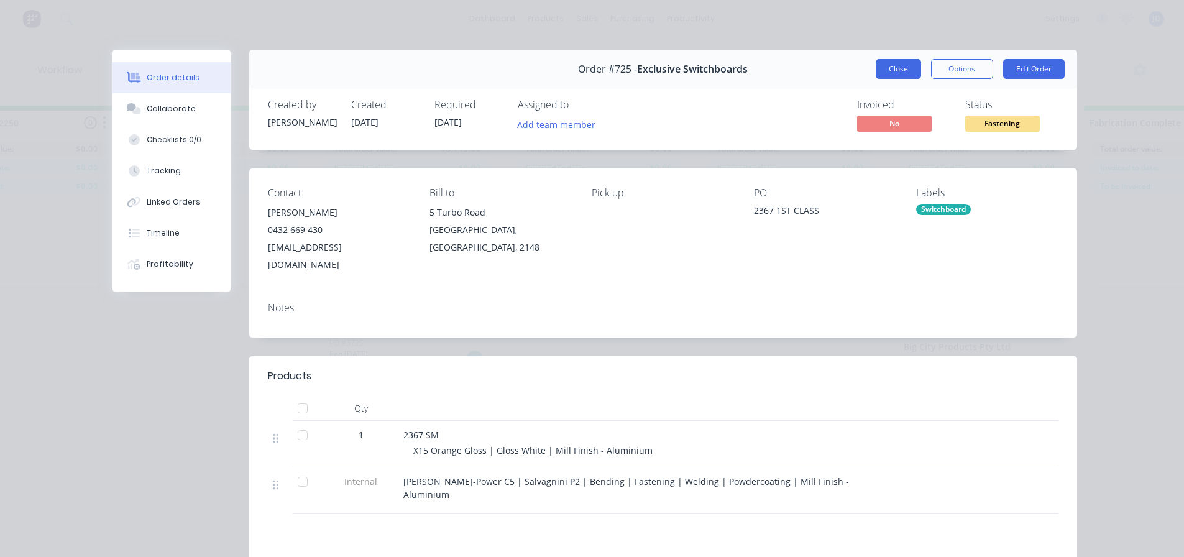
click at [896, 61] on button "Close" at bounding box center [898, 69] width 45 height 20
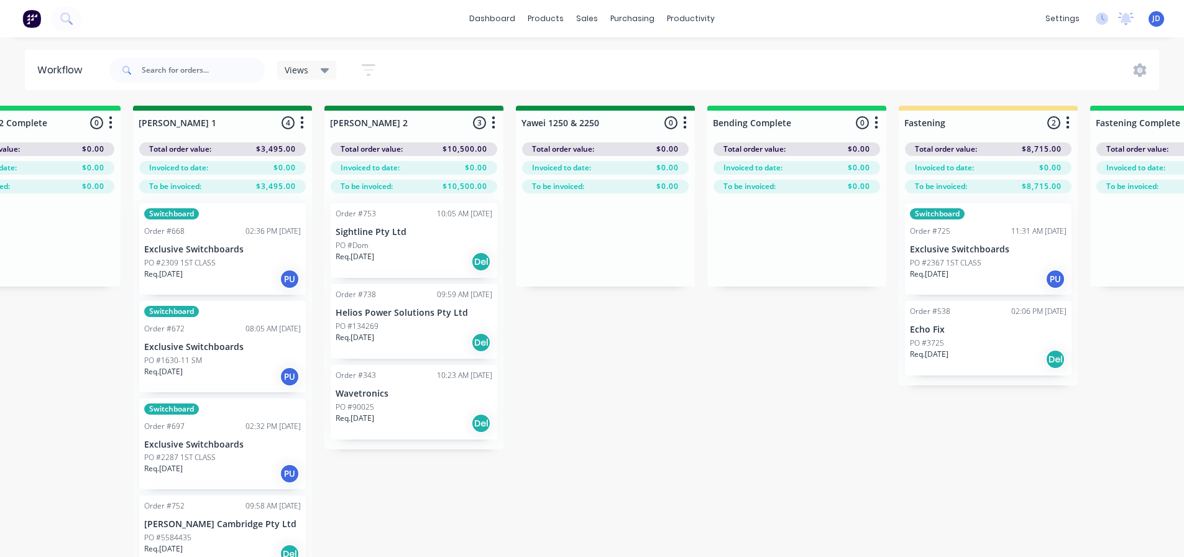
scroll to position [0, 2105]
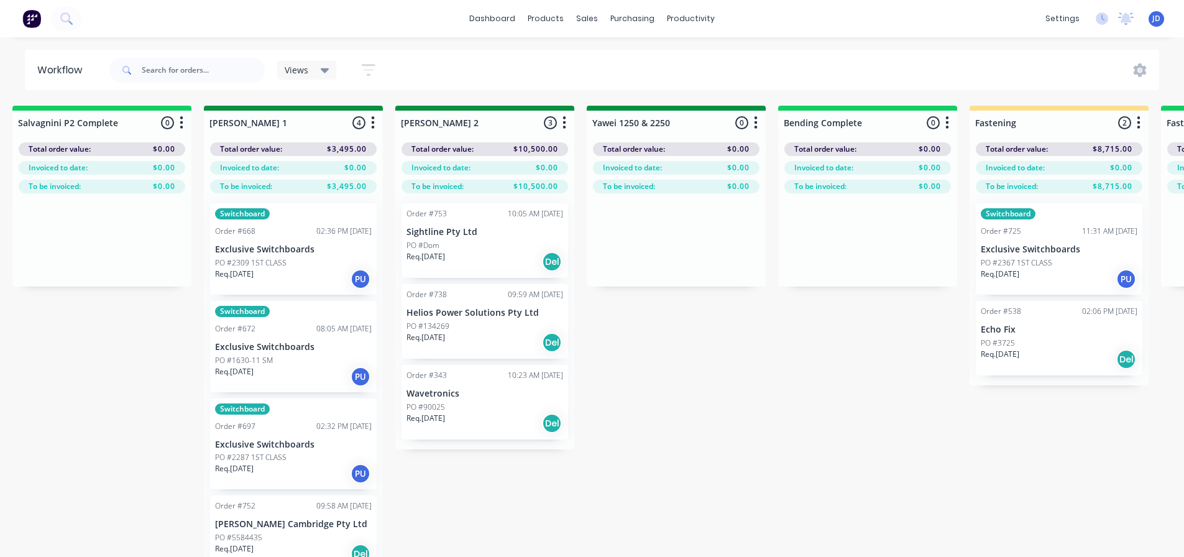
drag, startPoint x: 734, startPoint y: 433, endPoint x: 627, endPoint y: 415, distance: 109.1
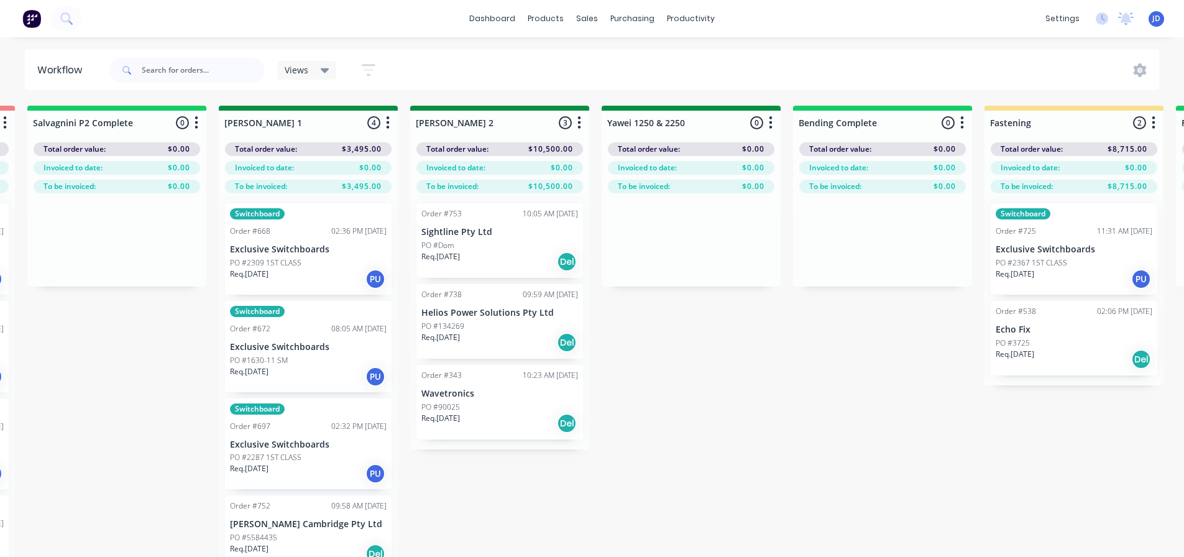
click at [319, 275] on div "Req. [DATE] PU" at bounding box center [308, 279] width 157 height 21
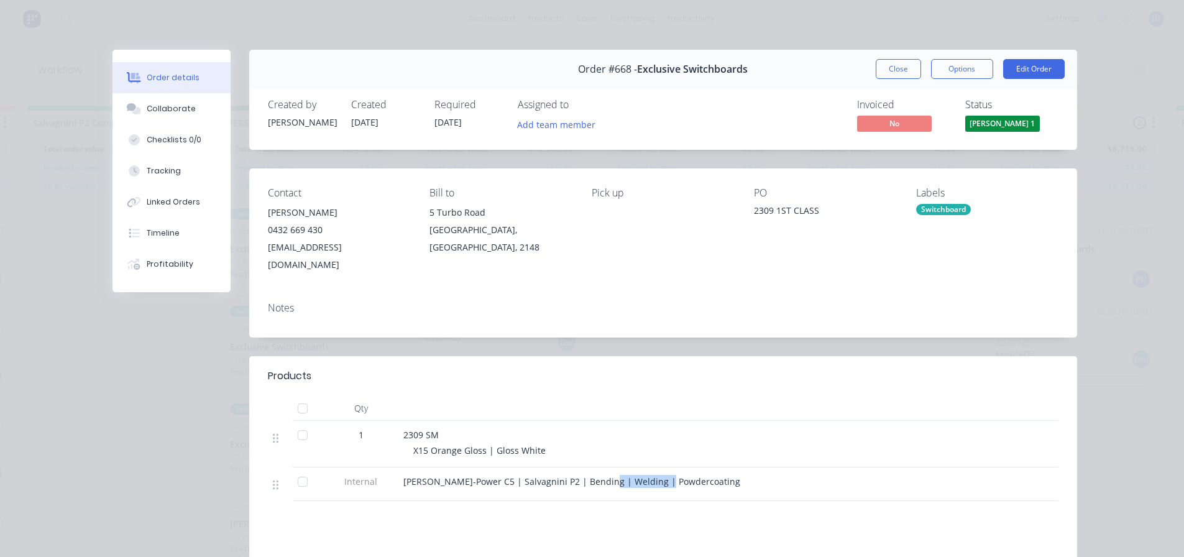
drag, startPoint x: 612, startPoint y: 461, endPoint x: 656, endPoint y: 465, distance: 43.7
click at [656, 467] on div "[PERSON_NAME]-Power C5 | Salvagnini P2 | Bending | Welding | Powdercoating" at bounding box center [646, 484] width 497 height 34
click at [494, 449] on div "2309 SM X15 Orange Gloss | Gloss White" at bounding box center [646, 444] width 497 height 47
click at [998, 121] on span "[PERSON_NAME] 1" at bounding box center [1002, 124] width 75 height 16
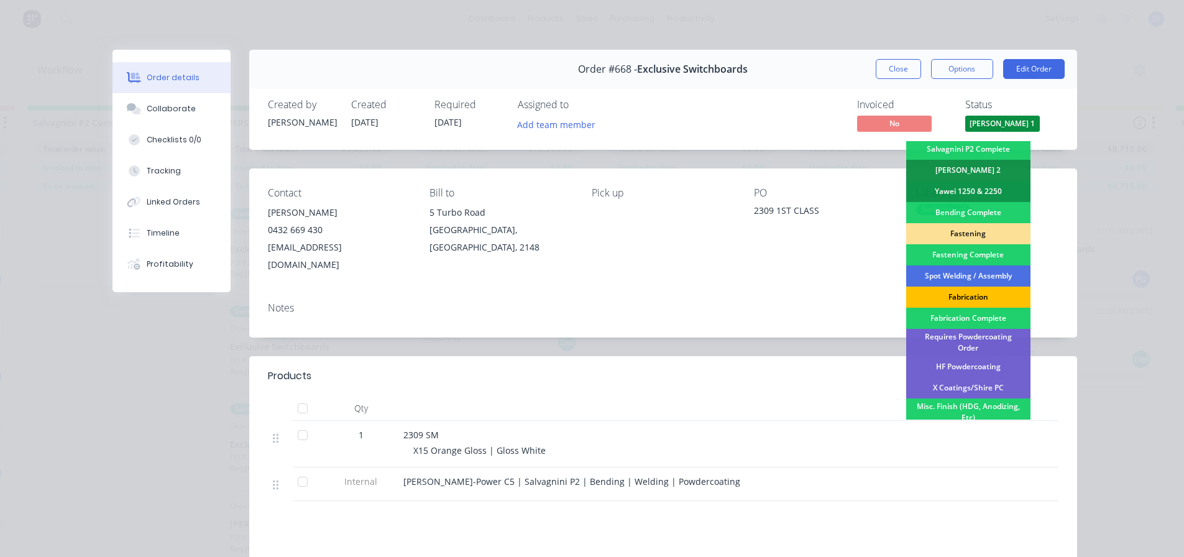
scroll to position [249, 0]
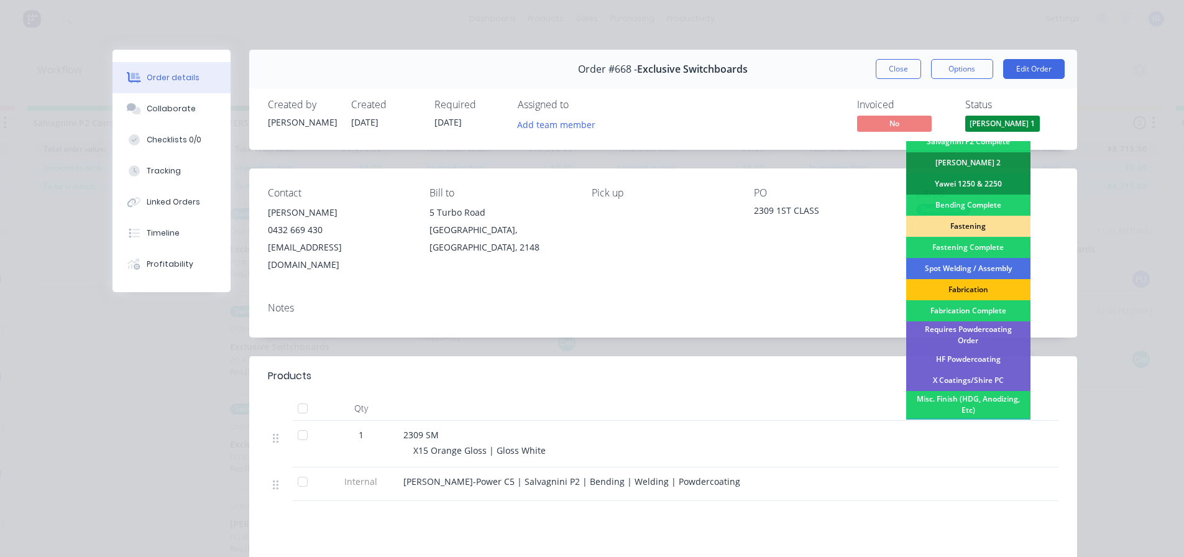
drag, startPoint x: 986, startPoint y: 285, endPoint x: 932, endPoint y: 96, distance: 195.8
click at [986, 285] on div "Fabrication" at bounding box center [968, 289] width 124 height 21
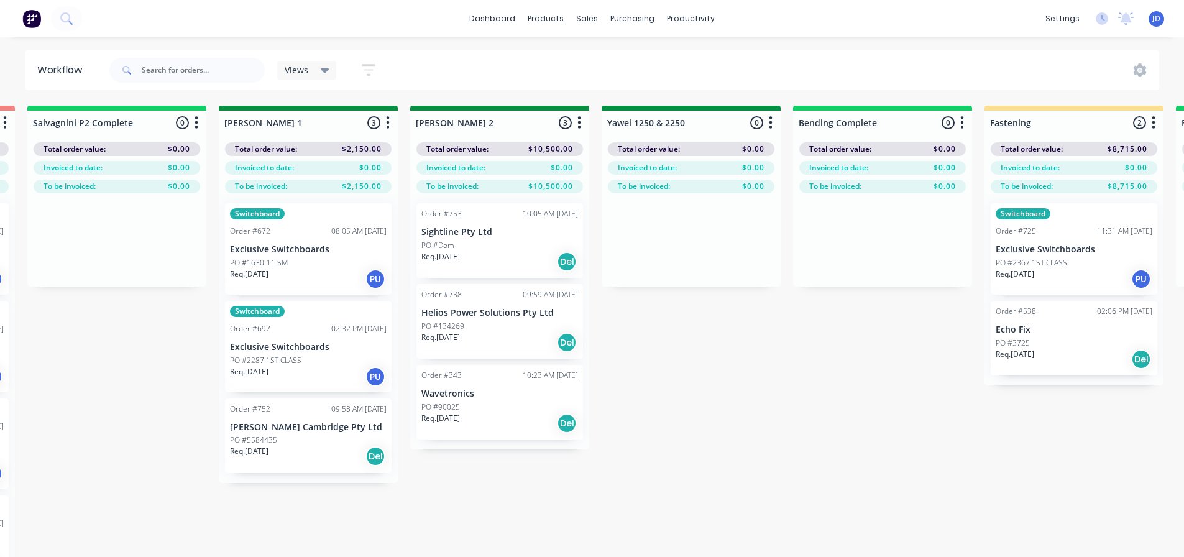
click at [341, 258] on div "PO #1630-11 SM" at bounding box center [308, 262] width 157 height 11
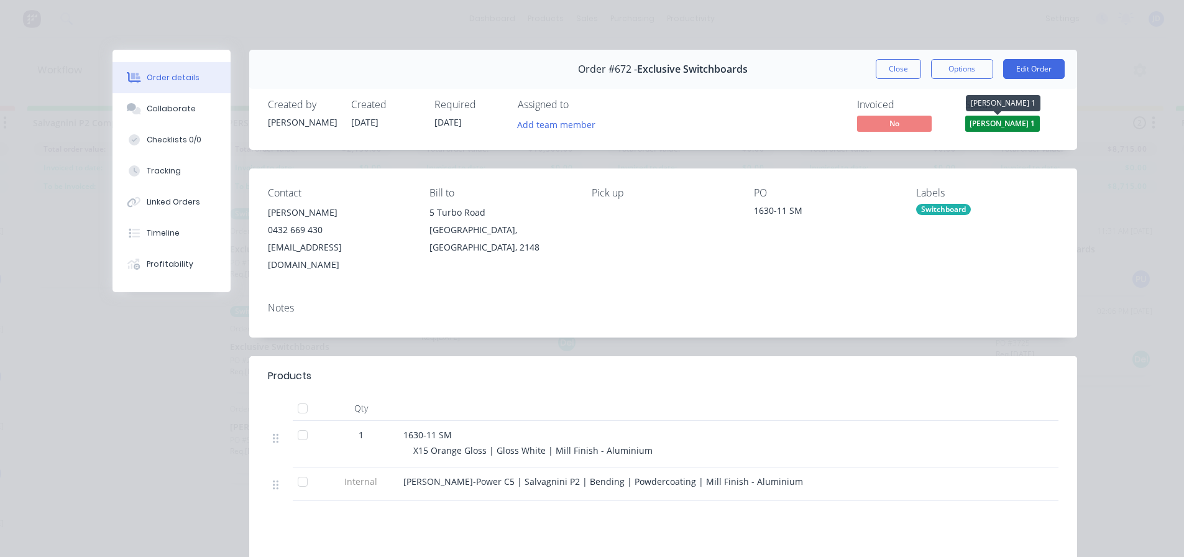
click at [1022, 118] on span "[PERSON_NAME] 1" at bounding box center [1002, 124] width 75 height 16
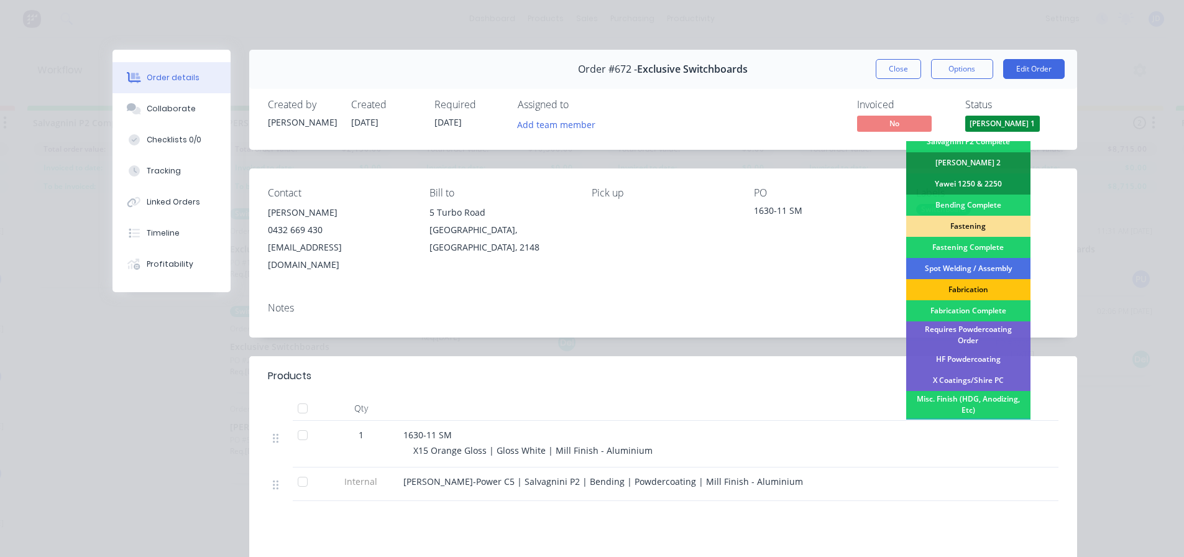
click at [972, 282] on div "Fabrication" at bounding box center [968, 289] width 124 height 21
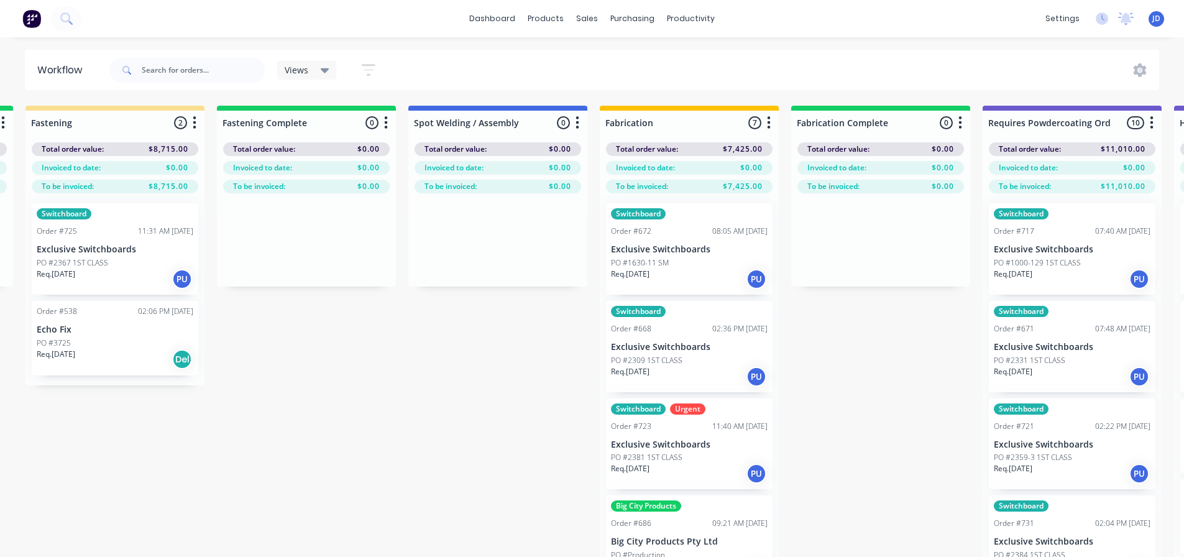
drag, startPoint x: 843, startPoint y: 377, endPoint x: 996, endPoint y: 374, distance: 152.3
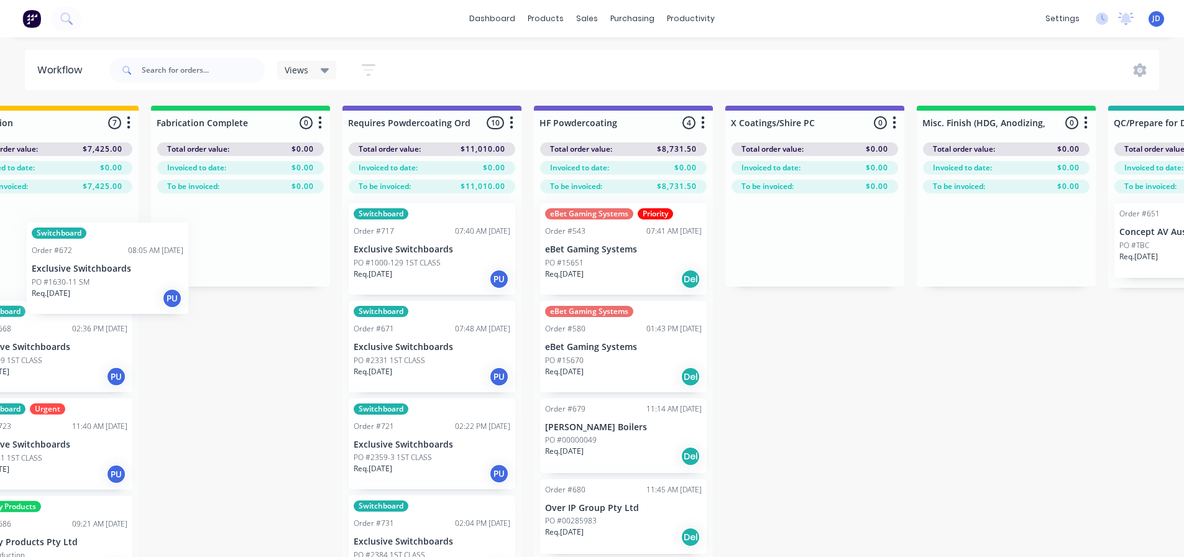
scroll to position [0, 3646]
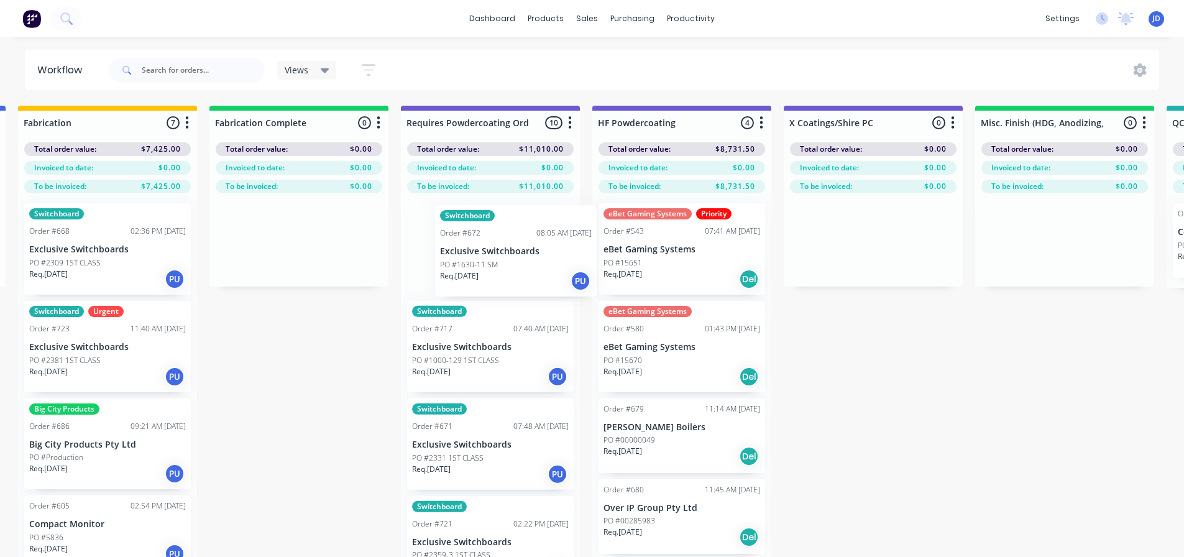
drag, startPoint x: 495, startPoint y: 265, endPoint x: 428, endPoint y: 277, distance: 67.5
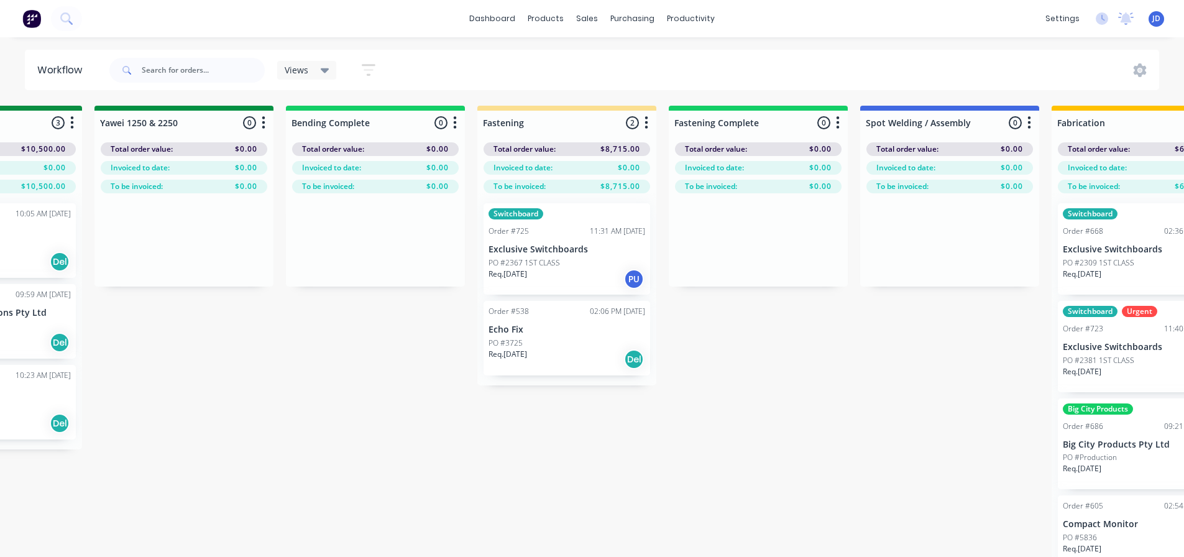
drag, startPoint x: 221, startPoint y: 342, endPoint x: 83, endPoint y: 334, distance: 138.2
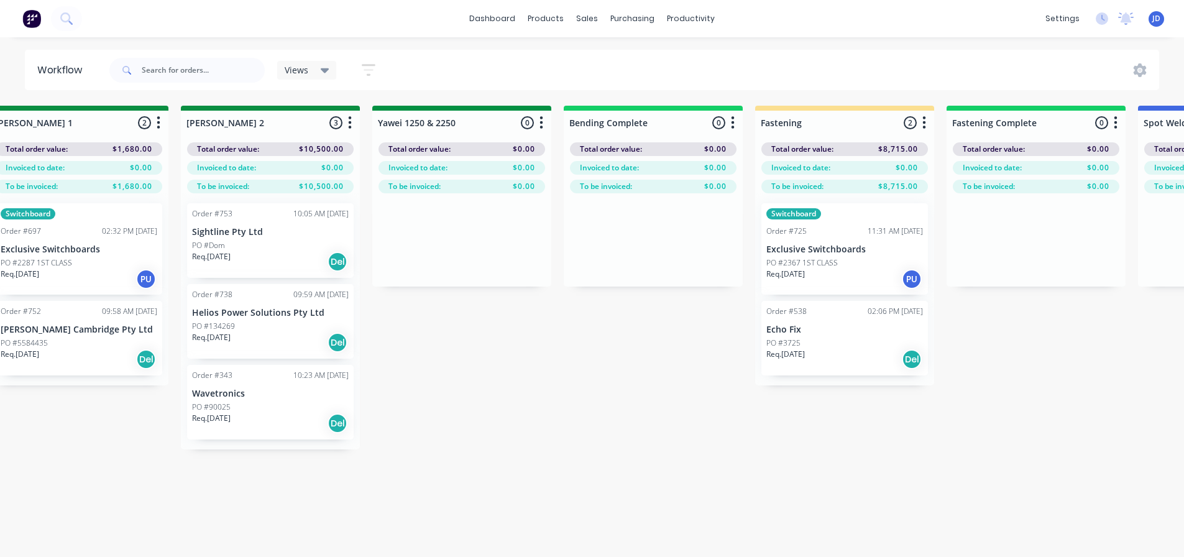
scroll to position [0, 1754]
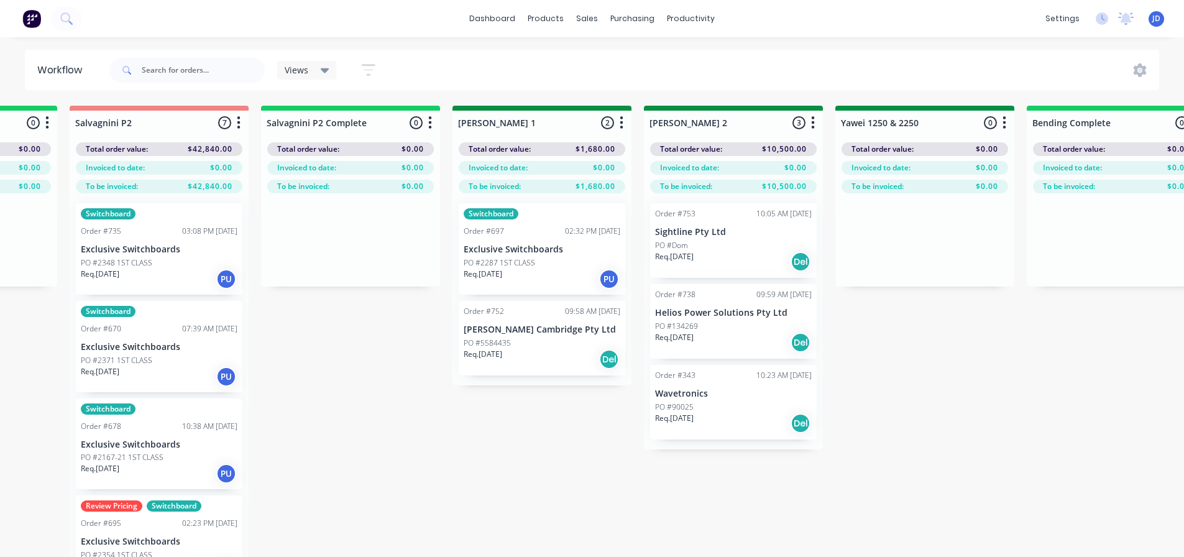
drag, startPoint x: 288, startPoint y: 380, endPoint x: 246, endPoint y: 367, distance: 43.6
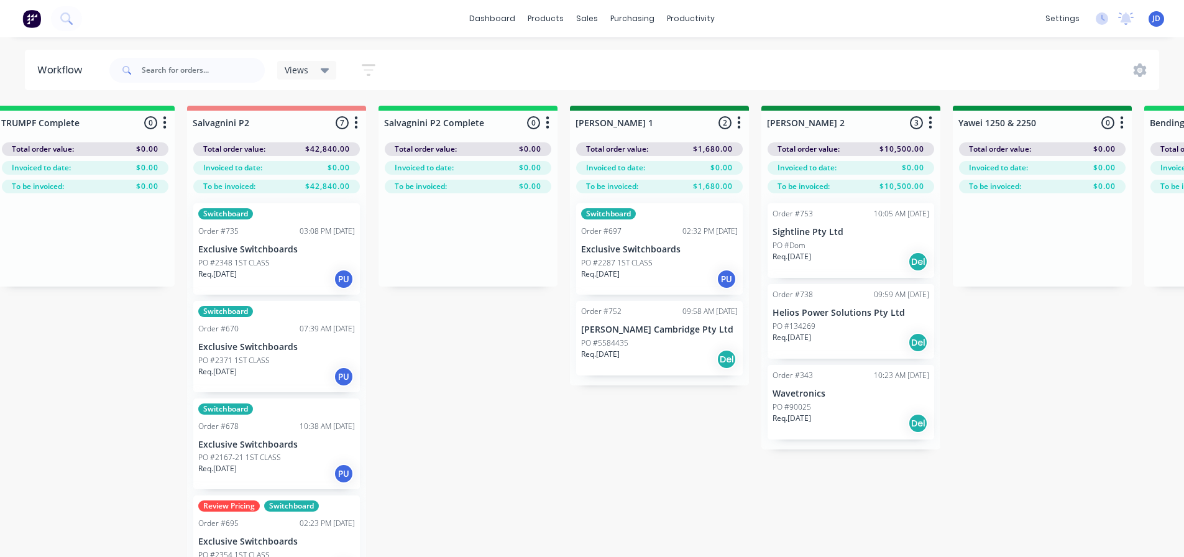
click at [643, 267] on p "PO #2287 1ST CLASS" at bounding box center [616, 262] width 71 height 11
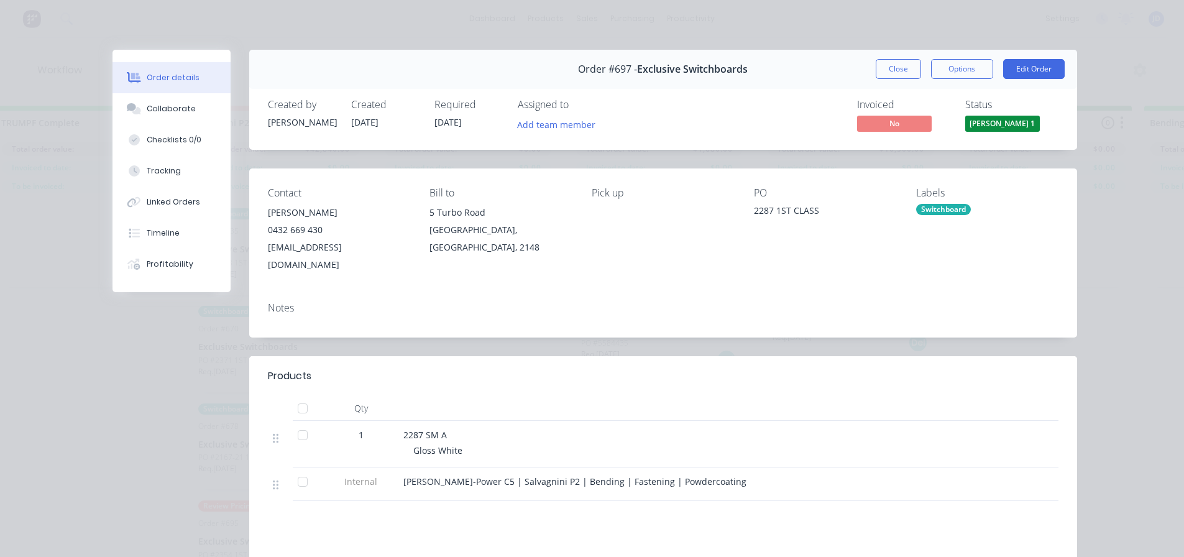
drag, startPoint x: 985, startPoint y: 123, endPoint x: 972, endPoint y: 129, distance: 14.5
click at [986, 123] on span "[PERSON_NAME] 1" at bounding box center [1002, 124] width 75 height 16
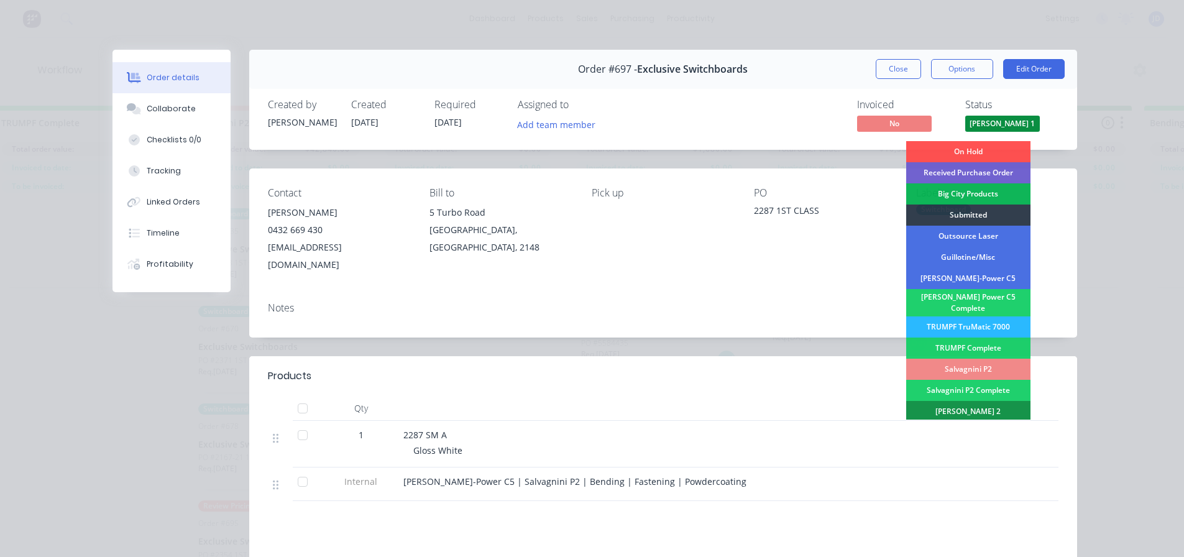
scroll to position [186, 0]
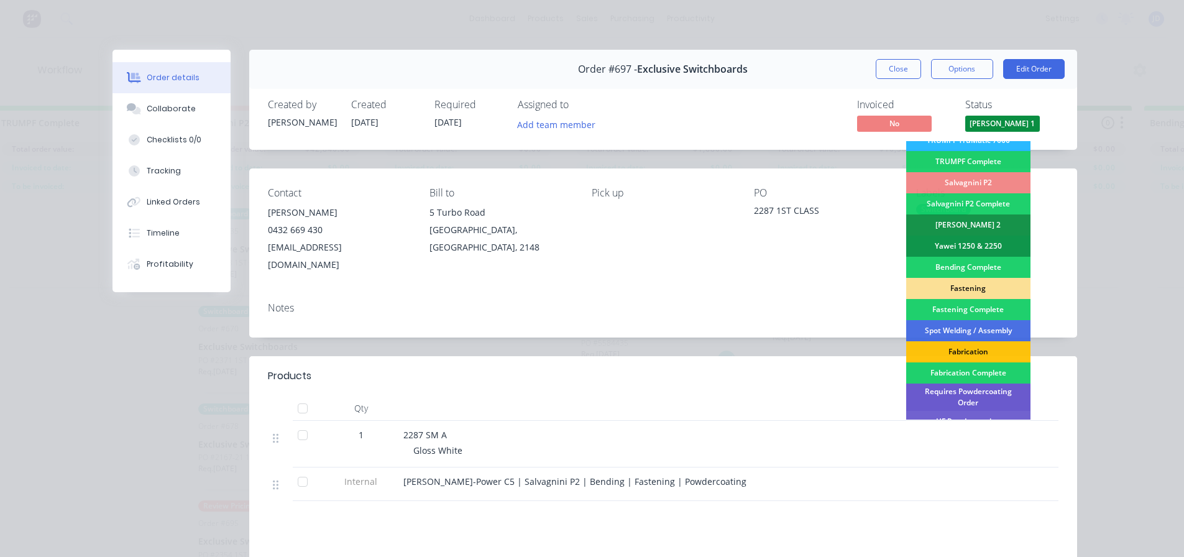
click at [979, 384] on div "Requires Powdercoating Order" at bounding box center [968, 397] width 124 height 27
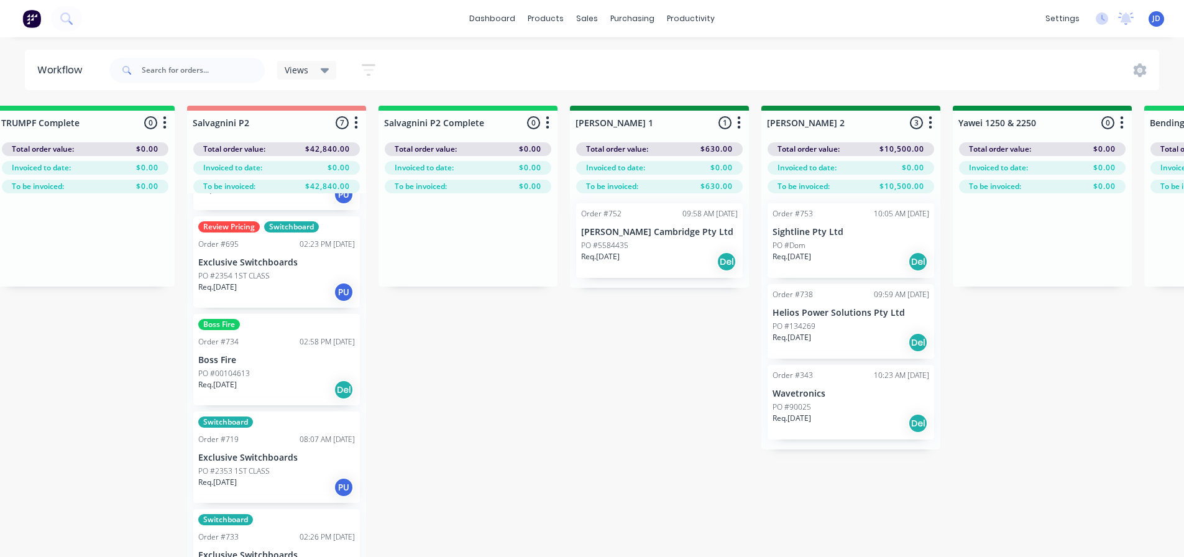
scroll to position [53, 1754]
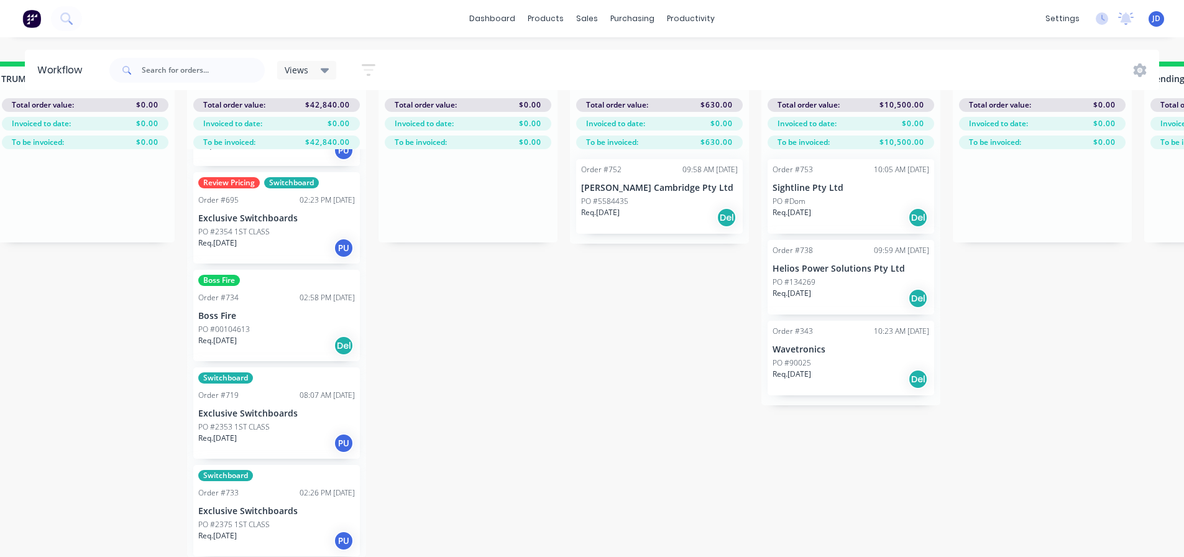
click at [277, 519] on div "PO #2375 1ST CLASS" at bounding box center [276, 524] width 157 height 11
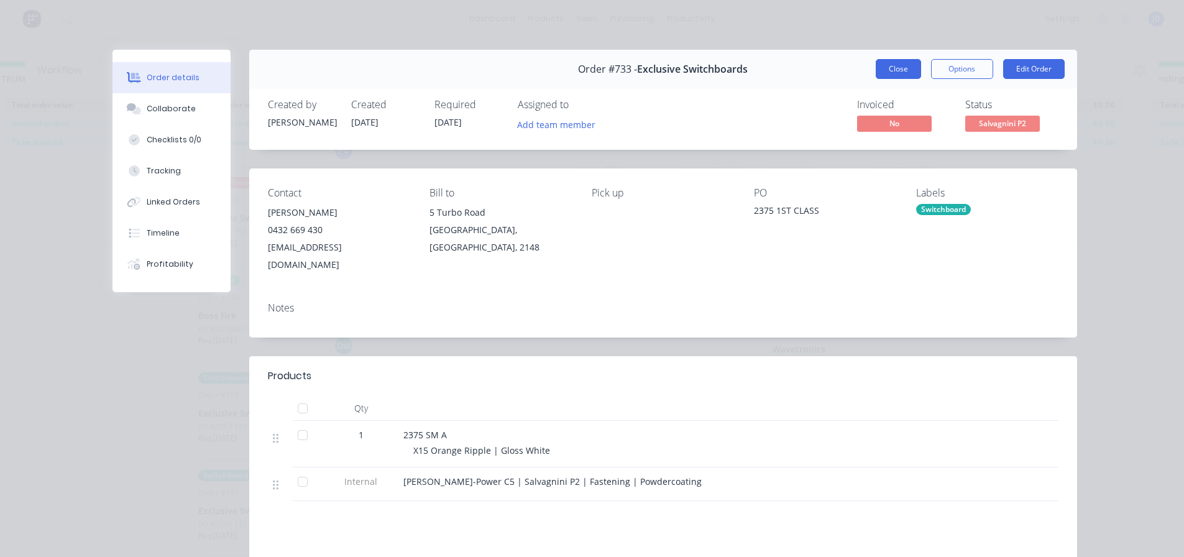
click at [891, 68] on button "Close" at bounding box center [898, 69] width 45 height 20
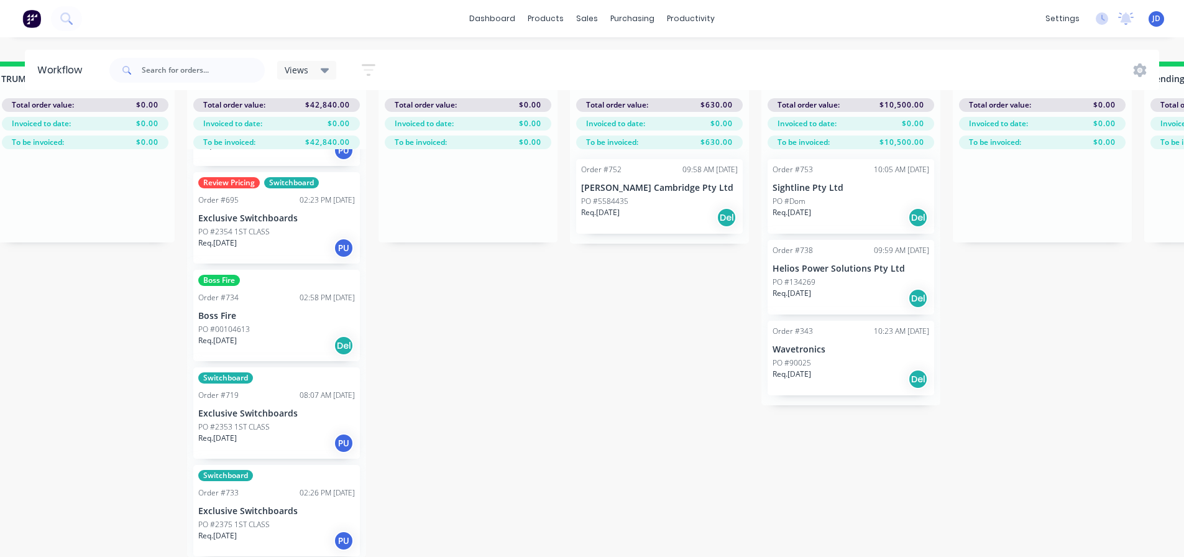
click at [264, 433] on div "Req. [DATE] PU" at bounding box center [276, 443] width 157 height 21
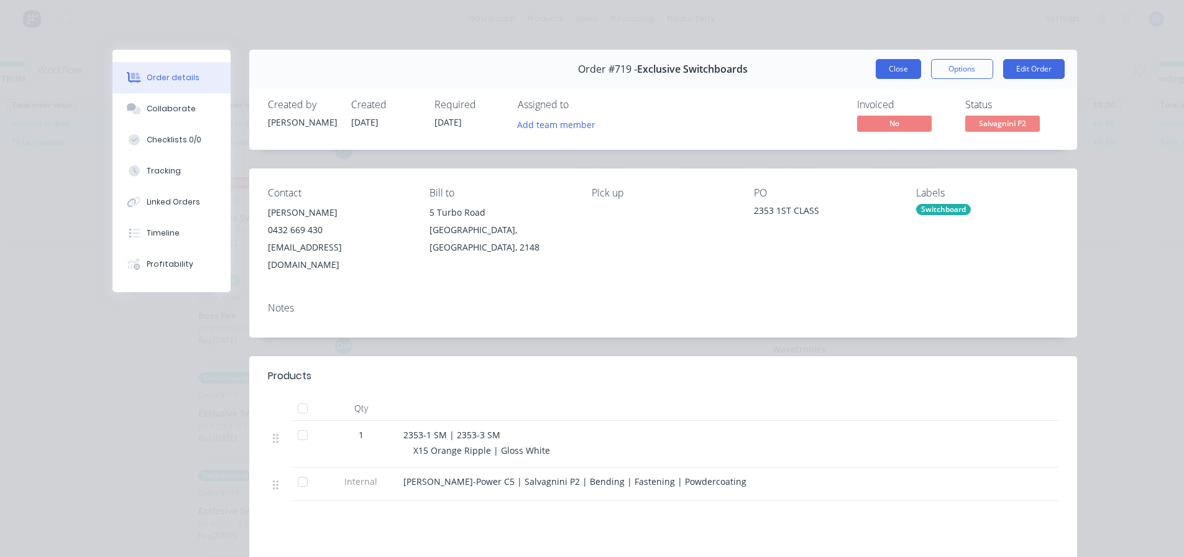
click at [879, 63] on button "Close" at bounding box center [898, 69] width 45 height 20
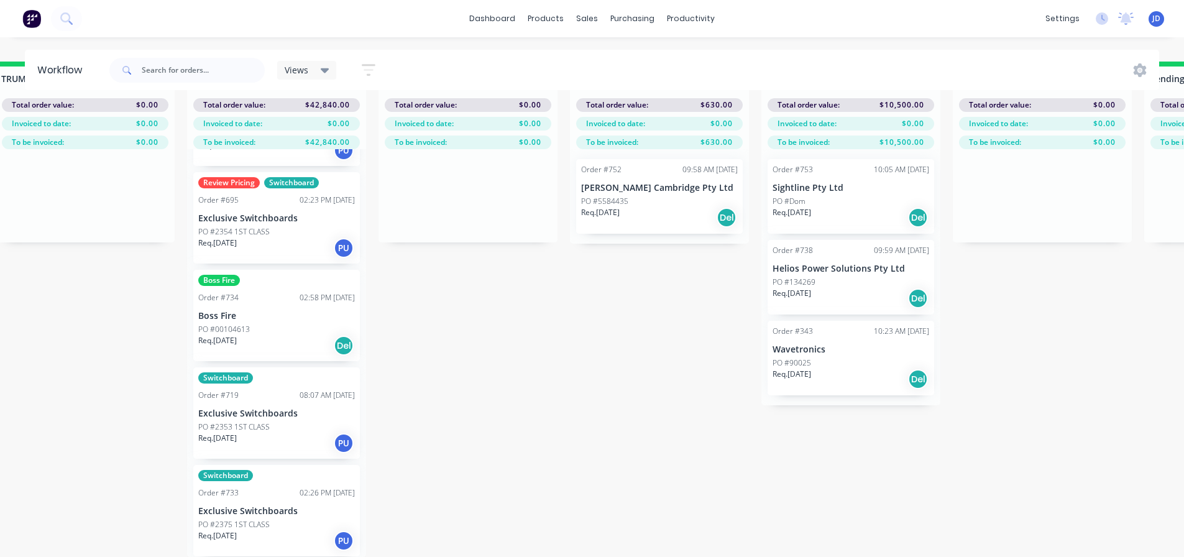
click at [264, 213] on p "Exclusive Switchboards" at bounding box center [276, 218] width 157 height 11
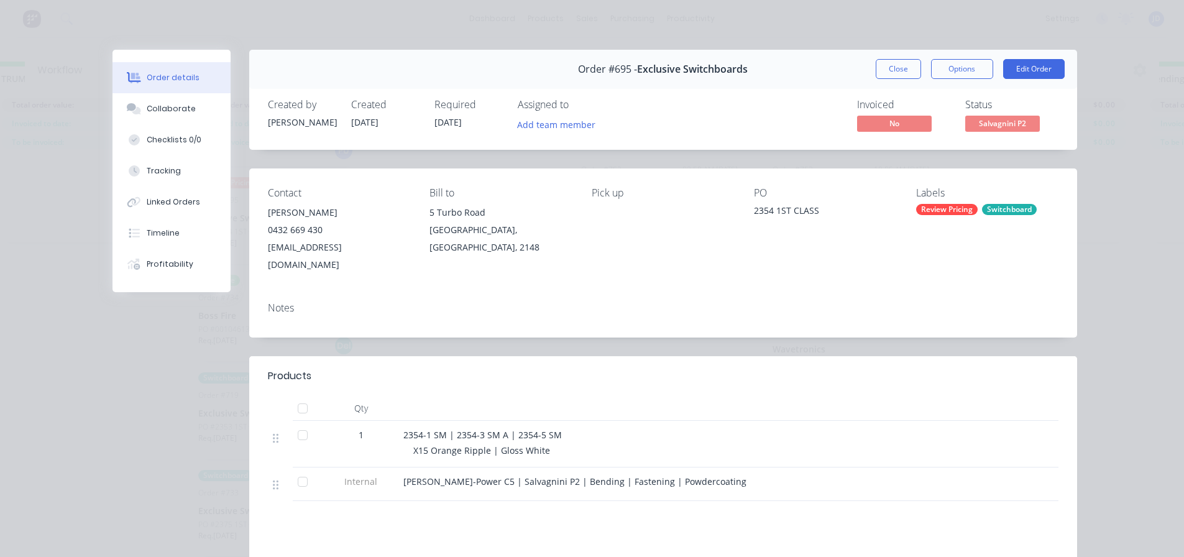
drag, startPoint x: 899, startPoint y: 66, endPoint x: 564, endPoint y: 157, distance: 347.7
click at [899, 67] on button "Close" at bounding box center [898, 69] width 45 height 20
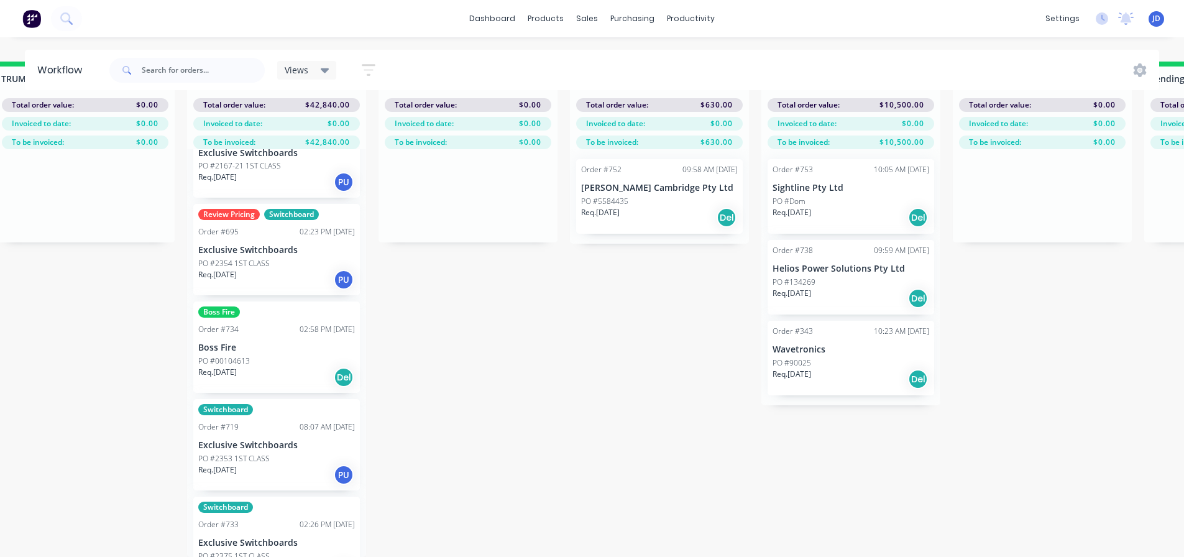
scroll to position [217, 0]
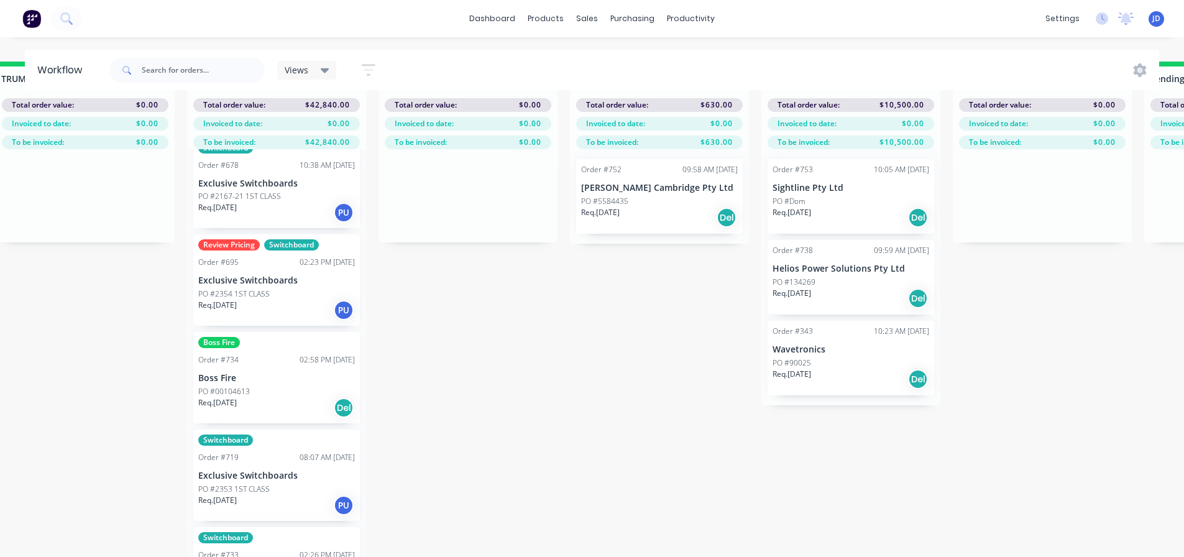
click at [273, 202] on div "Req. [DATE] PU" at bounding box center [276, 212] width 157 height 21
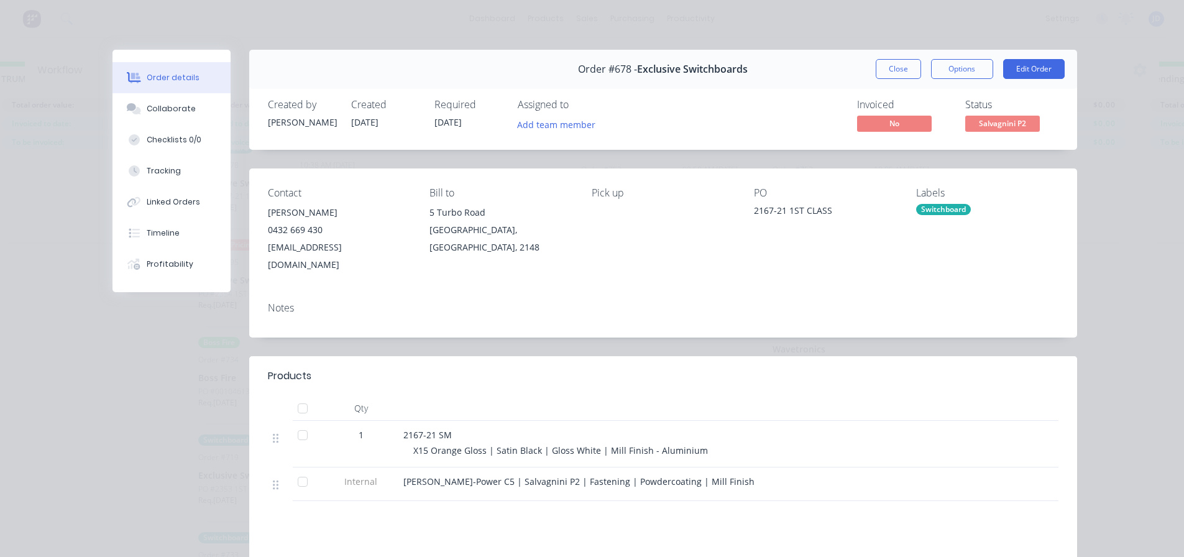
click at [997, 119] on span "Salvagnini P2" at bounding box center [1002, 124] width 75 height 16
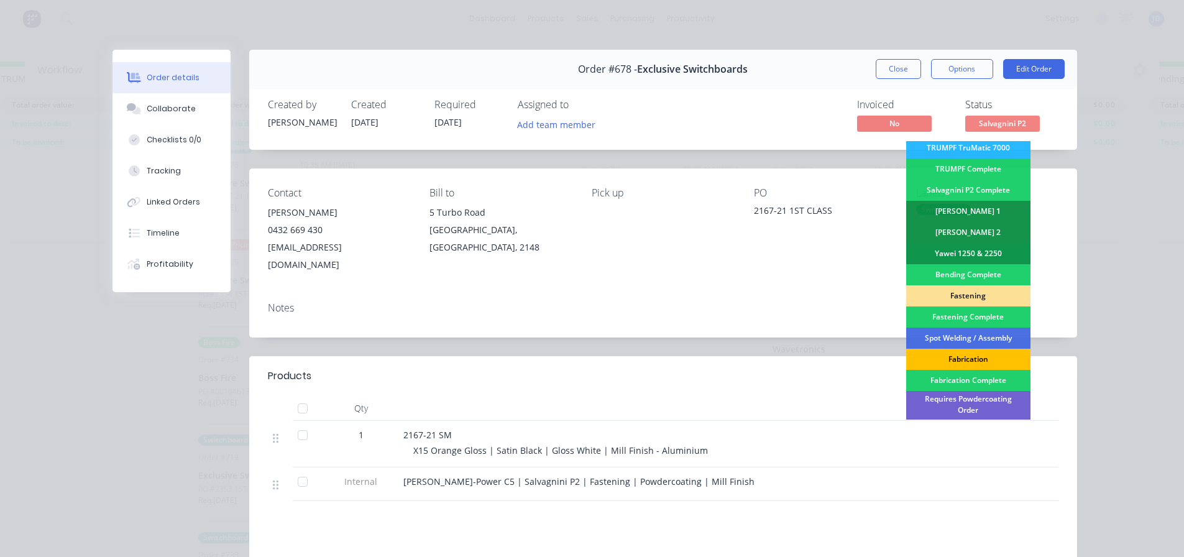
scroll to position [186, 0]
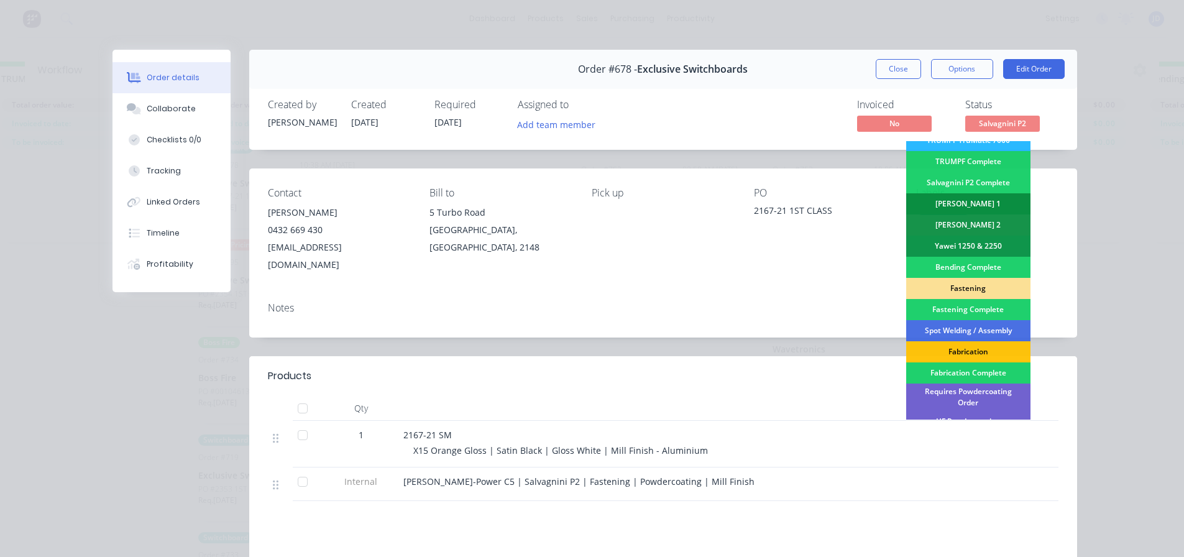
click at [994, 195] on div "[PERSON_NAME] 1" at bounding box center [968, 203] width 124 height 21
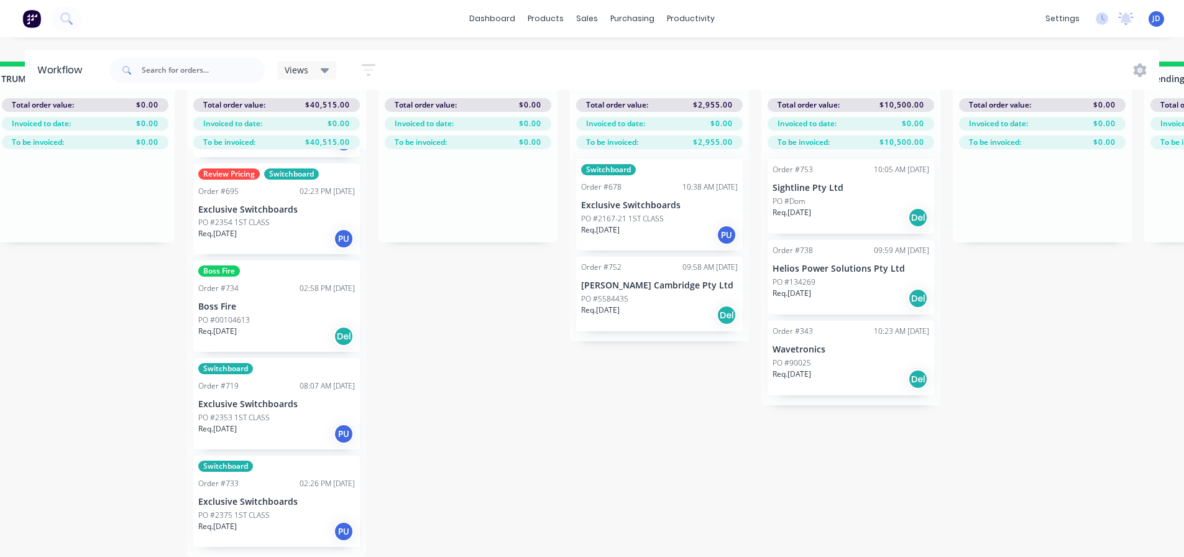
scroll to position [182, 0]
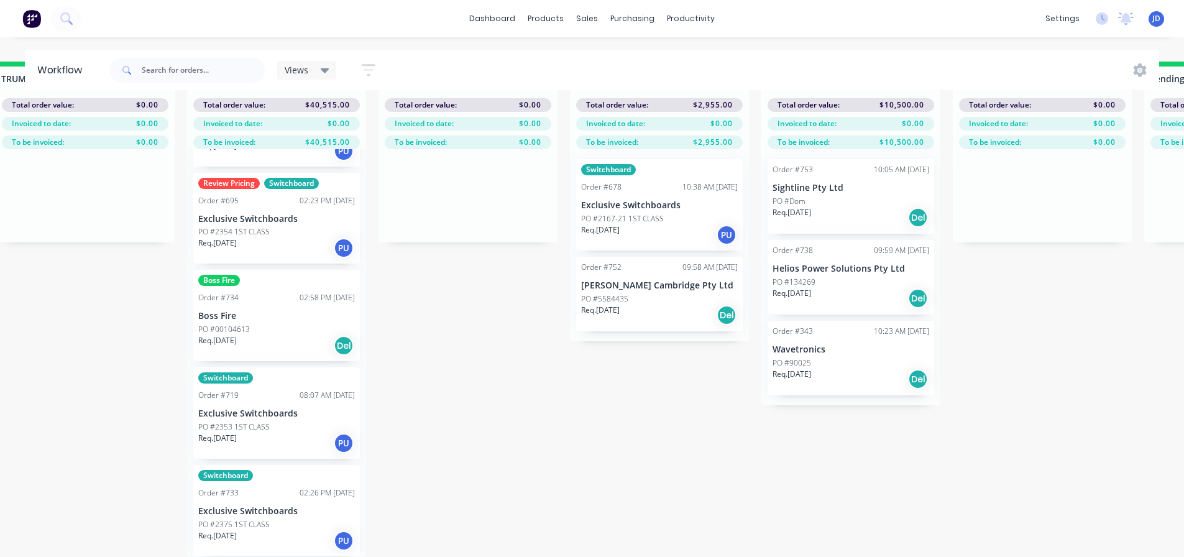
click at [252, 215] on div "Review Pricing Switchboard Order #695 02:23 PM [DATE] Exclusive Switchboards PO…" at bounding box center [276, 218] width 167 height 91
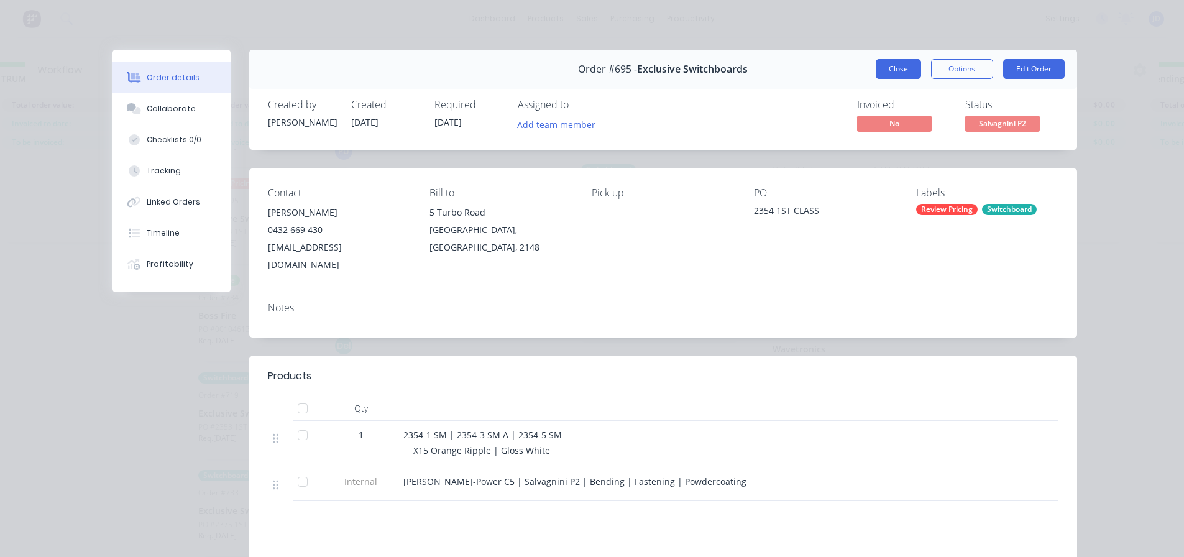
click at [894, 73] on button "Close" at bounding box center [898, 69] width 45 height 20
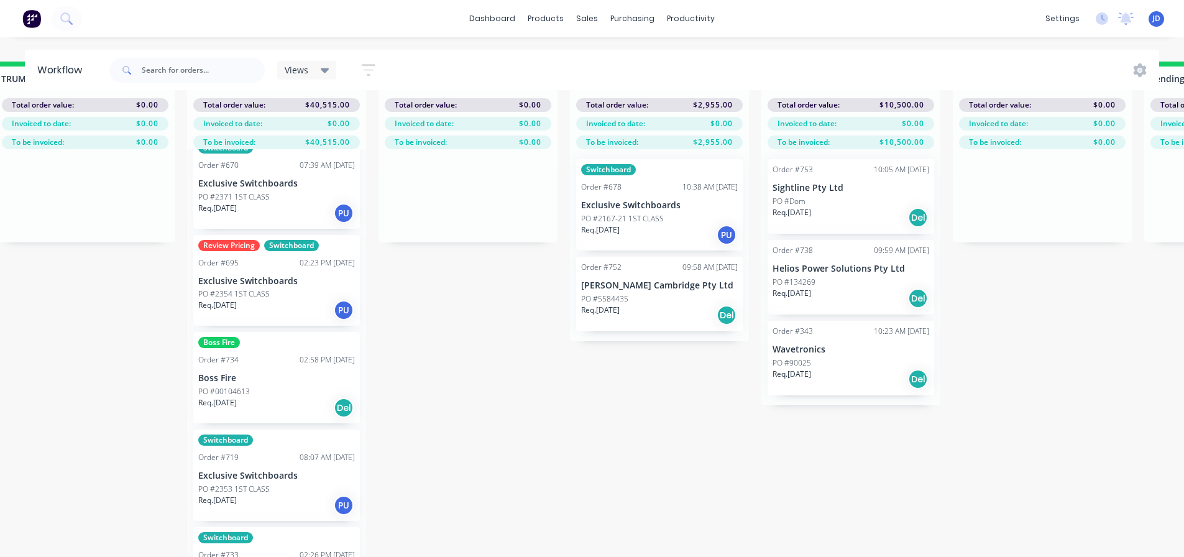
scroll to position [57, 0]
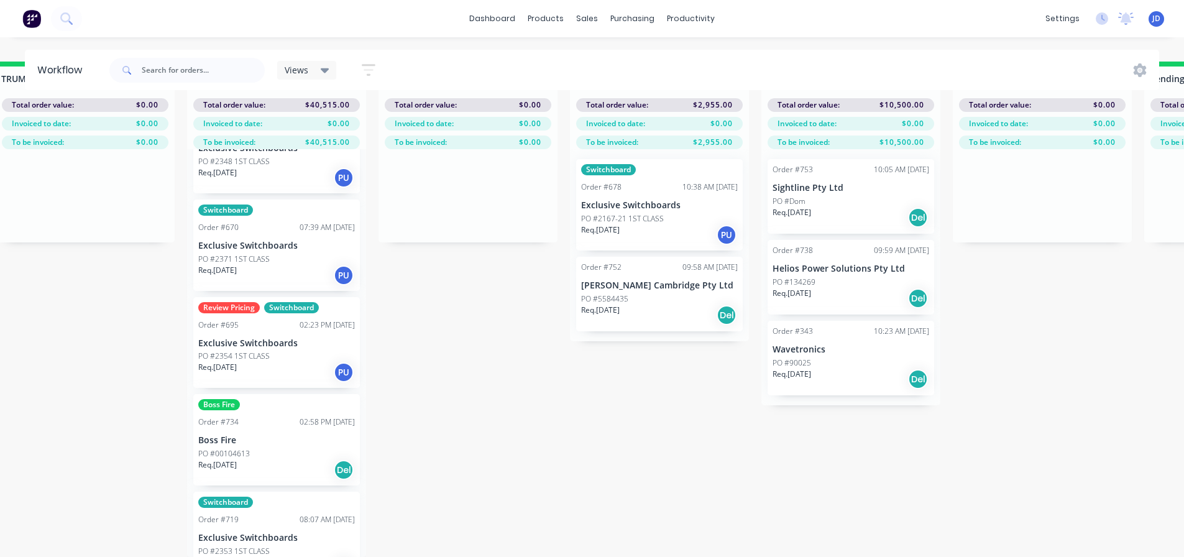
click at [260, 265] on div "Req. [DATE] PU" at bounding box center [276, 275] width 157 height 21
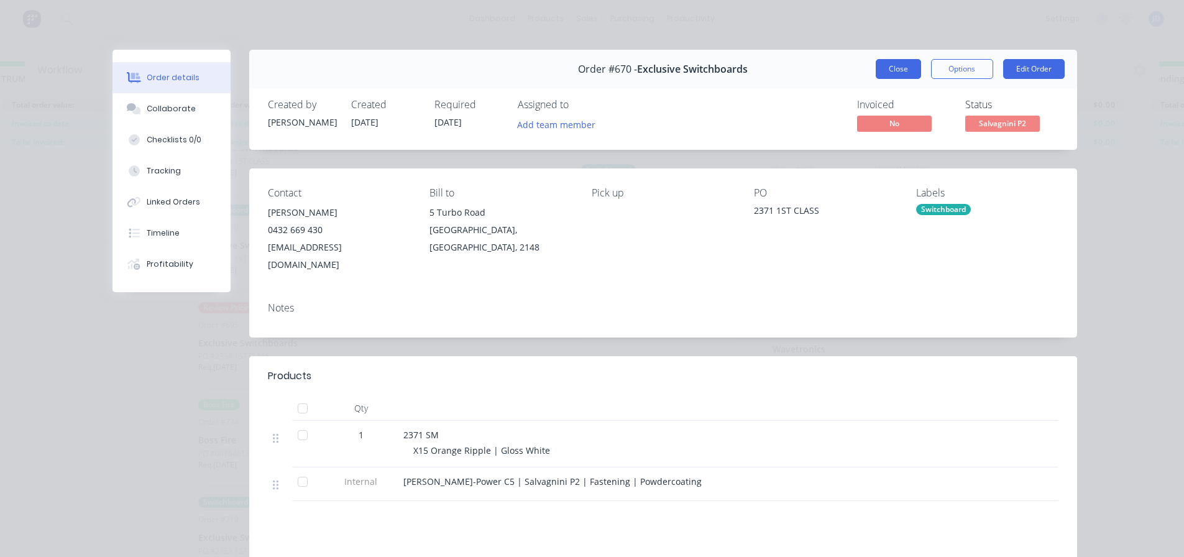
click at [886, 68] on button "Close" at bounding box center [898, 69] width 45 height 20
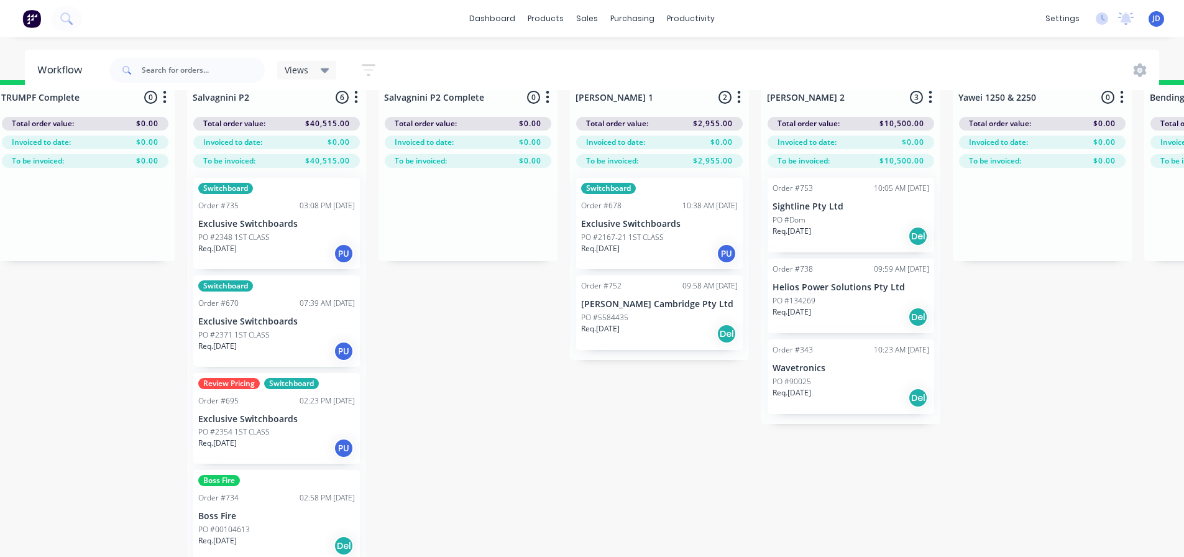
scroll to position [0, 1754]
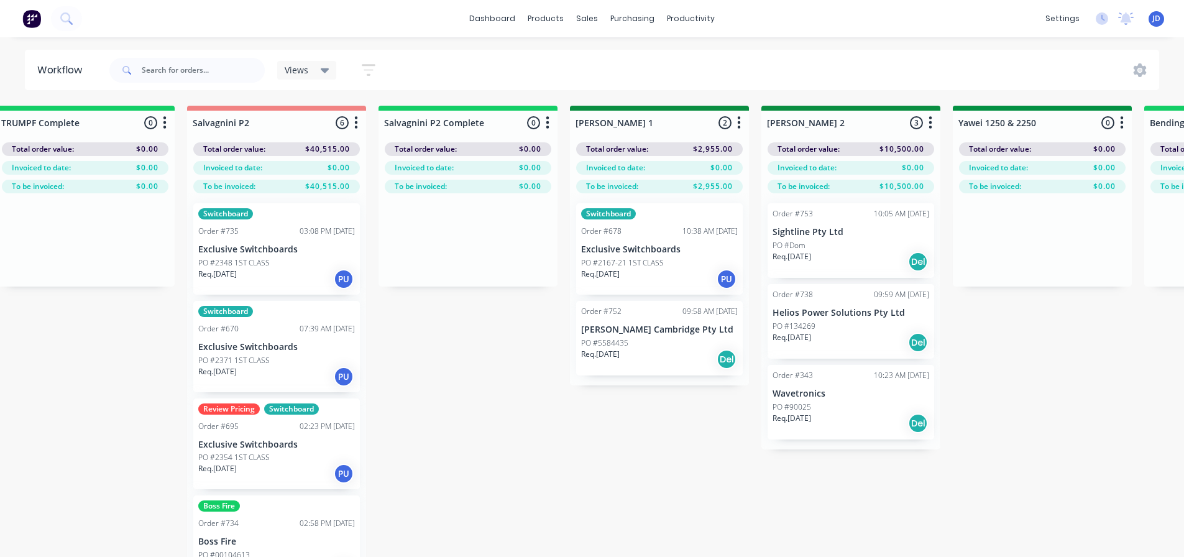
click at [246, 257] on p "PO #2348 1ST CLASS" at bounding box center [233, 262] width 71 height 11
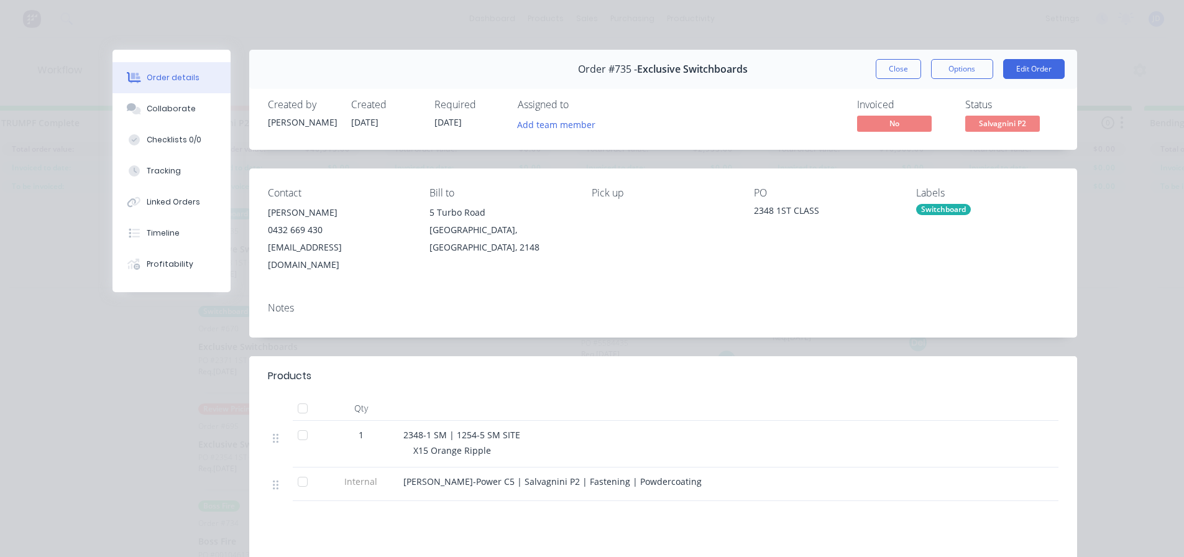
click at [886, 67] on button "Close" at bounding box center [898, 69] width 45 height 20
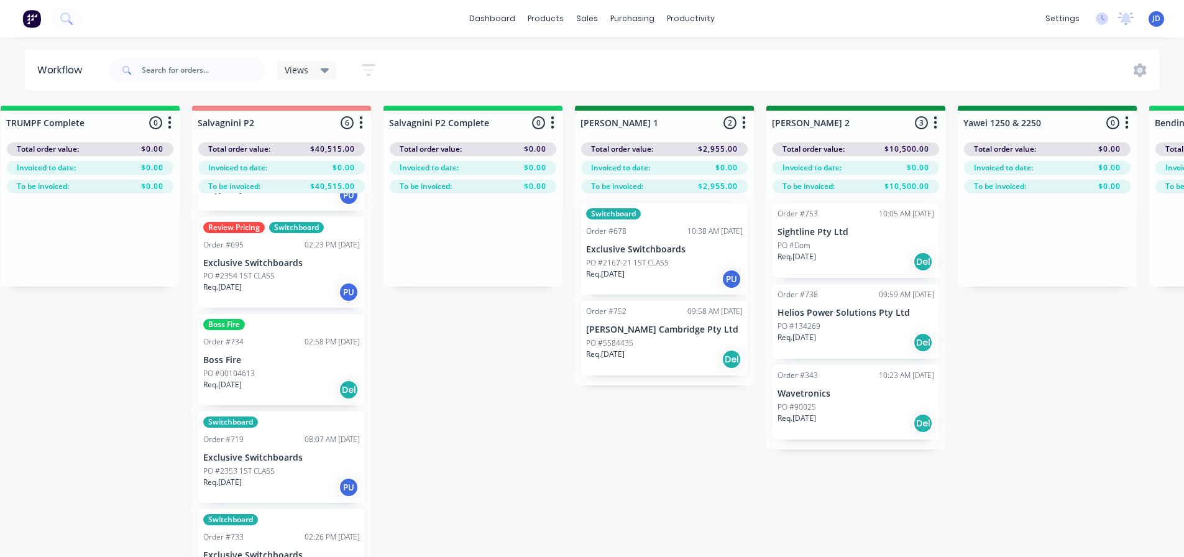
scroll to position [0, 1724]
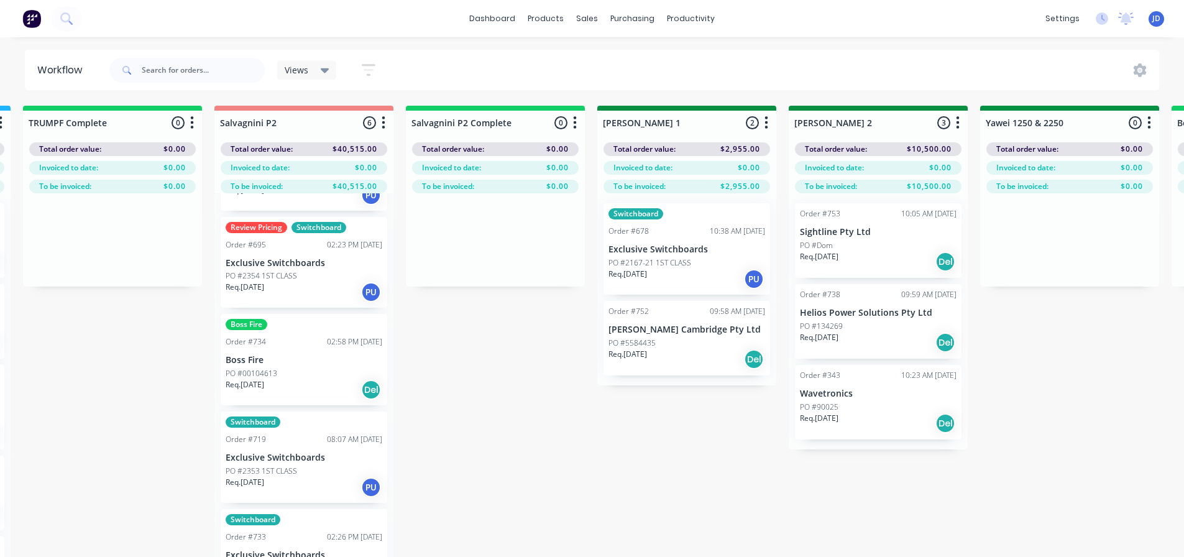
drag, startPoint x: 623, startPoint y: 476, endPoint x: 599, endPoint y: 463, distance: 28.1
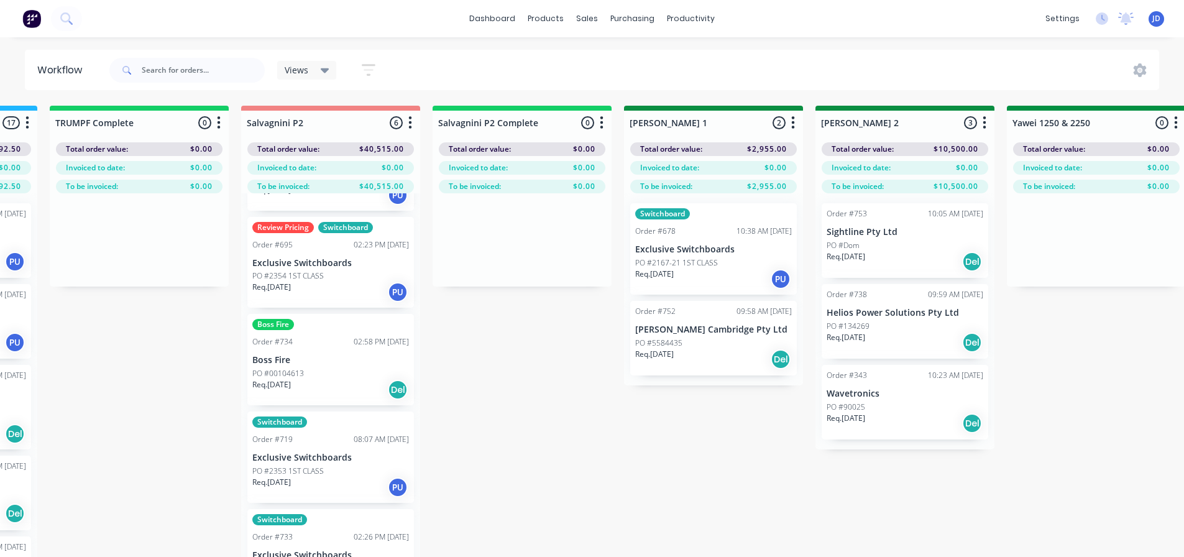
drag, startPoint x: 690, startPoint y: 444, endPoint x: 670, endPoint y: 439, distance: 20.4
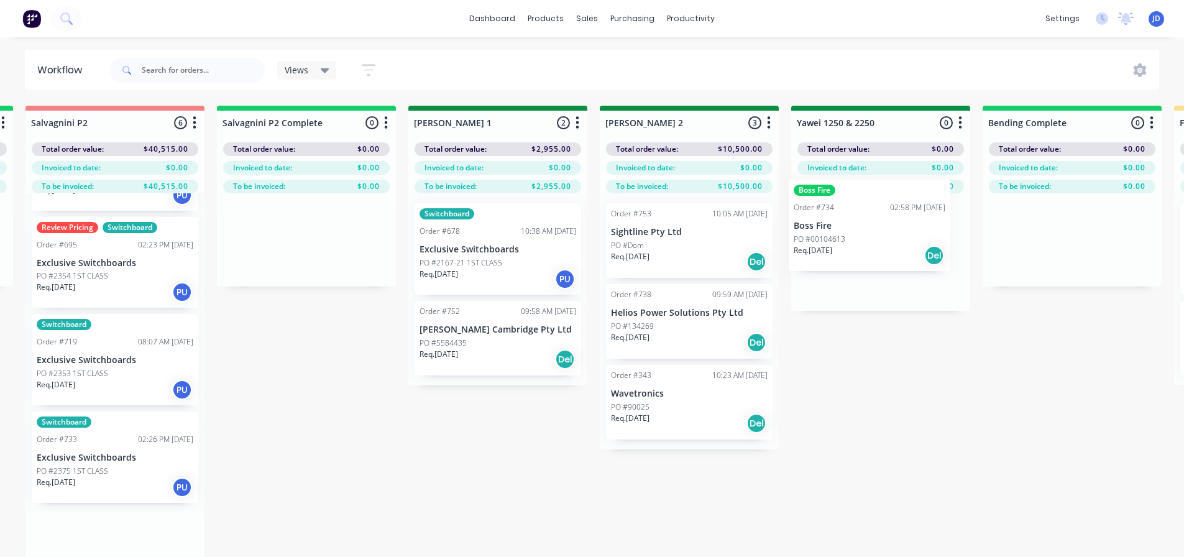
scroll to position [0, 1916]
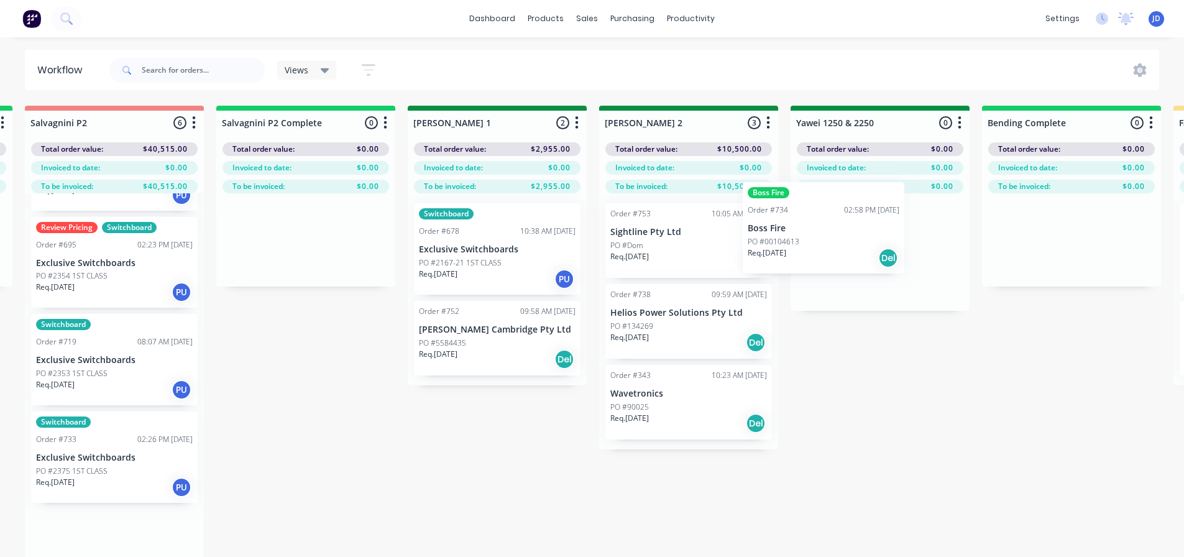
drag, startPoint x: 427, startPoint y: 364, endPoint x: 826, endPoint y: 270, distance: 409.8
click at [874, 236] on div "On Hold 1 Status colour #FF4949 hex #FF4949 Save Cancel Notifications Email SMS…" at bounding box center [913, 353] width 5678 height 495
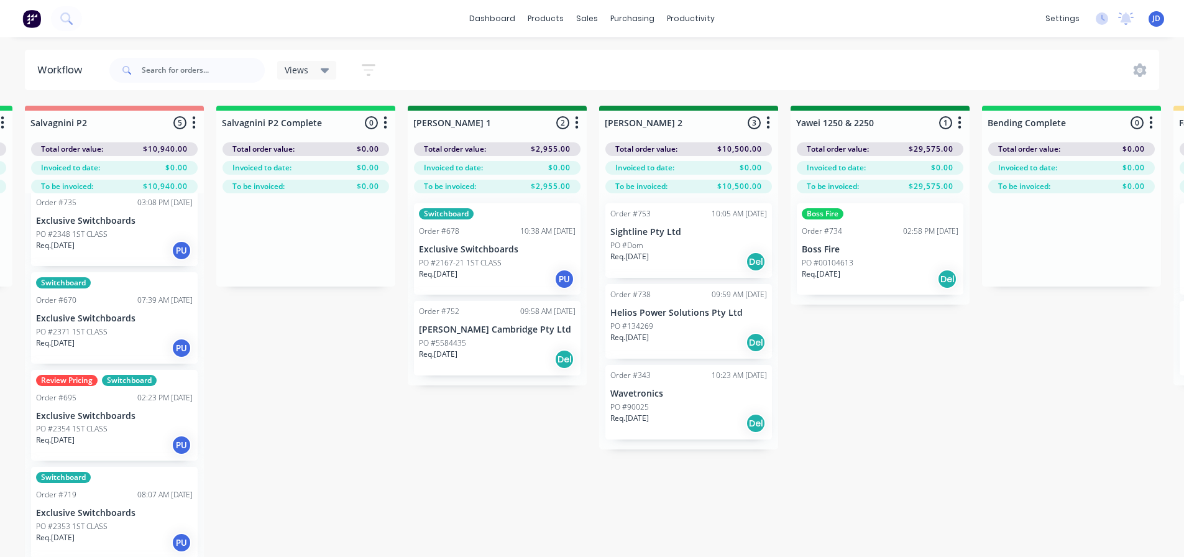
scroll to position [84, 0]
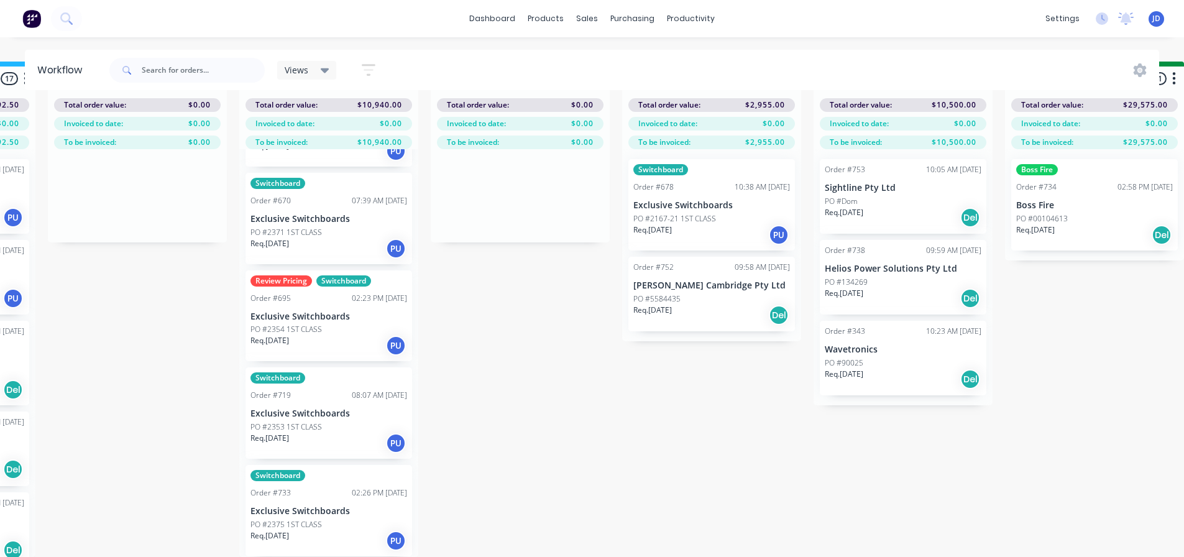
drag, startPoint x: 438, startPoint y: 474, endPoint x: 408, endPoint y: 461, distance: 32.3
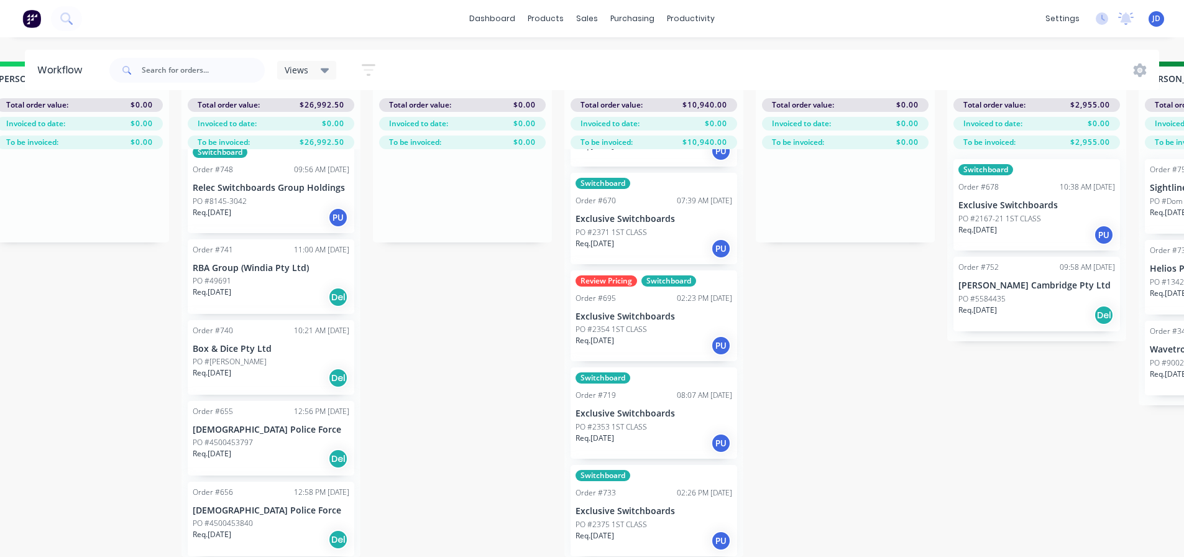
scroll to position [53, 1377]
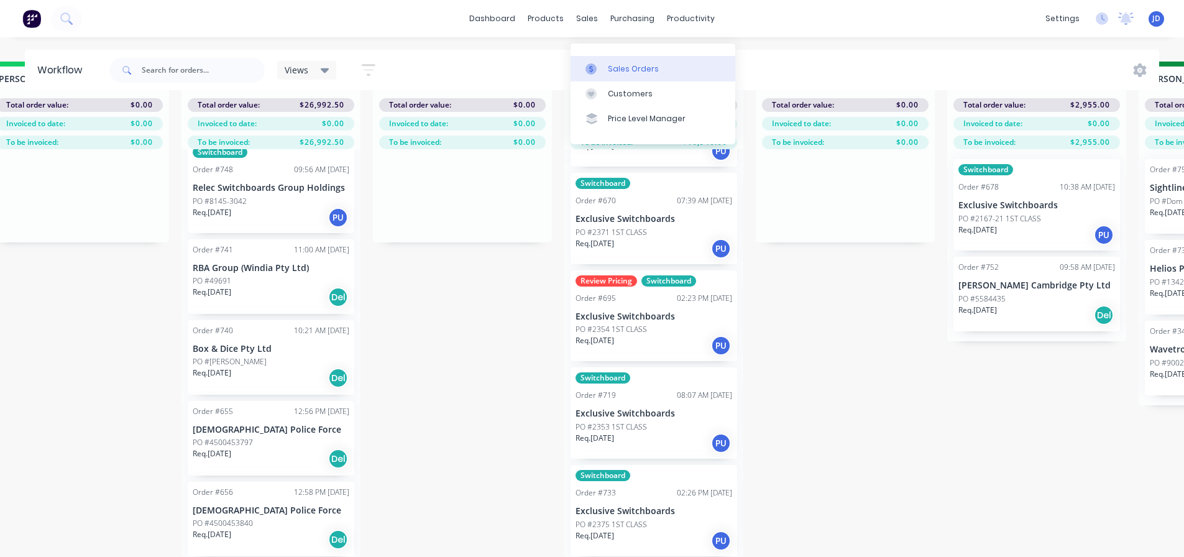
click at [609, 63] on div "Sales Orders" at bounding box center [633, 68] width 51 height 11
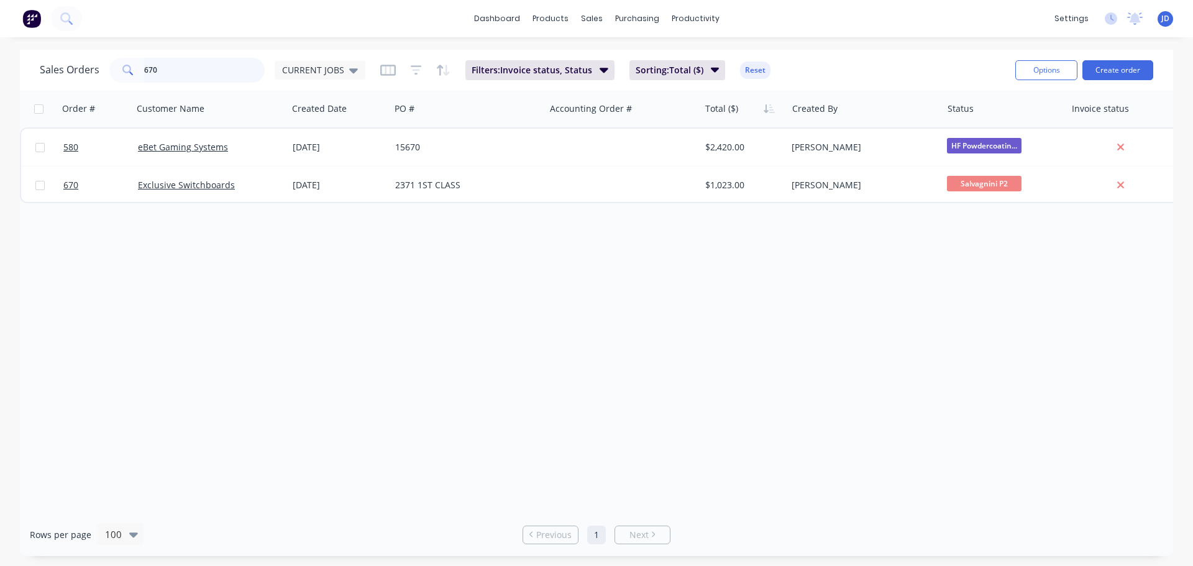
drag, startPoint x: 188, startPoint y: 82, endPoint x: 126, endPoint y: 76, distance: 62.5
click at [127, 76] on div "670" at bounding box center [186, 70] width 155 height 25
type input "ebet"
